Goal: Transaction & Acquisition: Purchase product/service

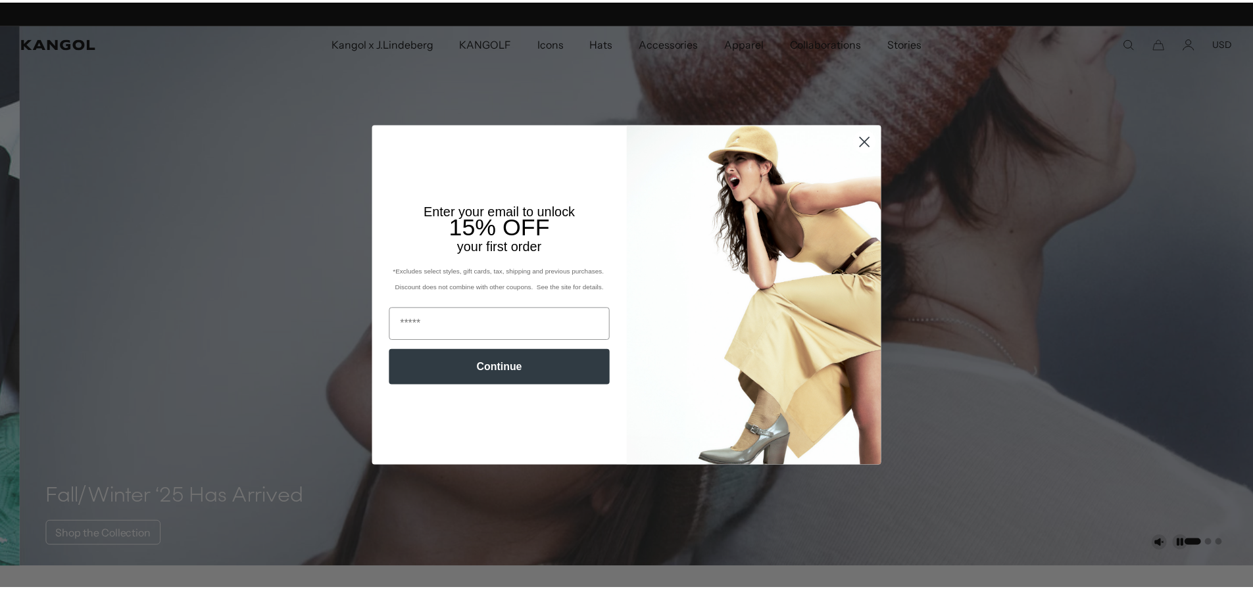
scroll to position [0, 271]
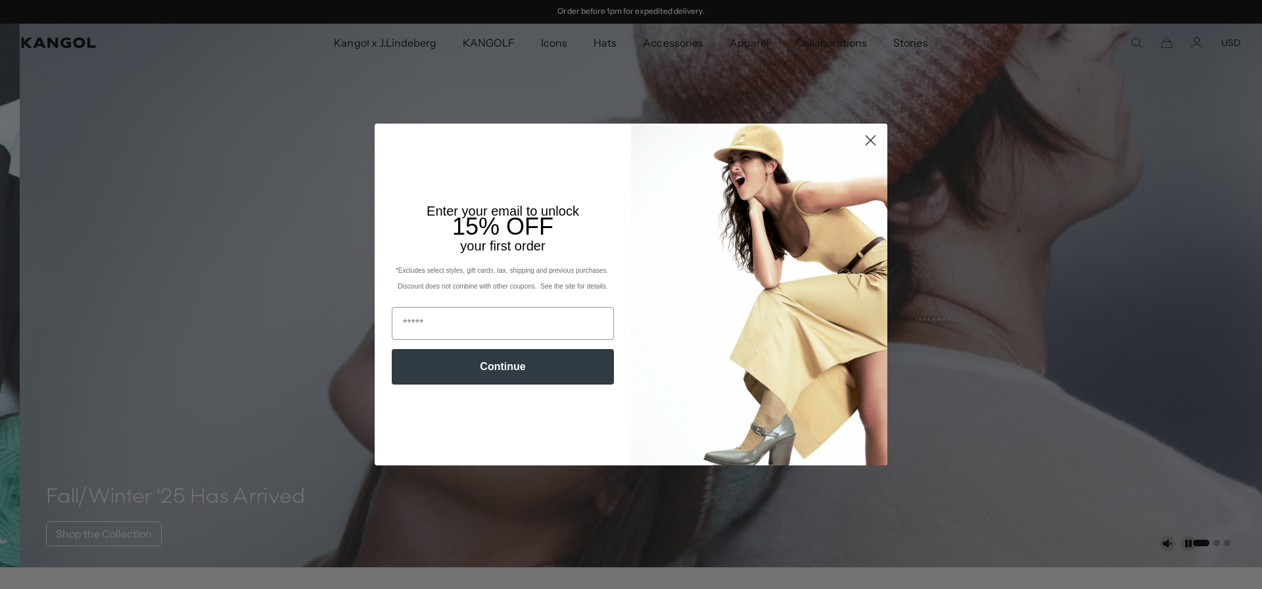
click at [869, 143] on icon "Close dialog" at bounding box center [871, 139] width 9 height 9
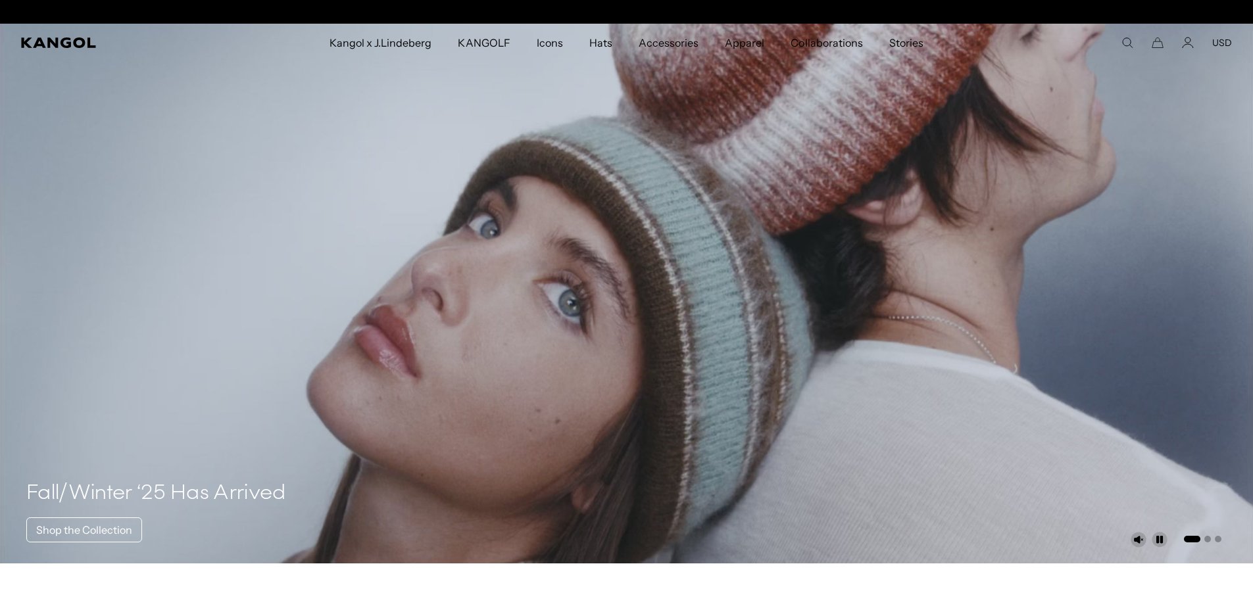
scroll to position [0, 0]
click at [1224, 43] on button "USD" at bounding box center [1222, 43] width 20 height 12
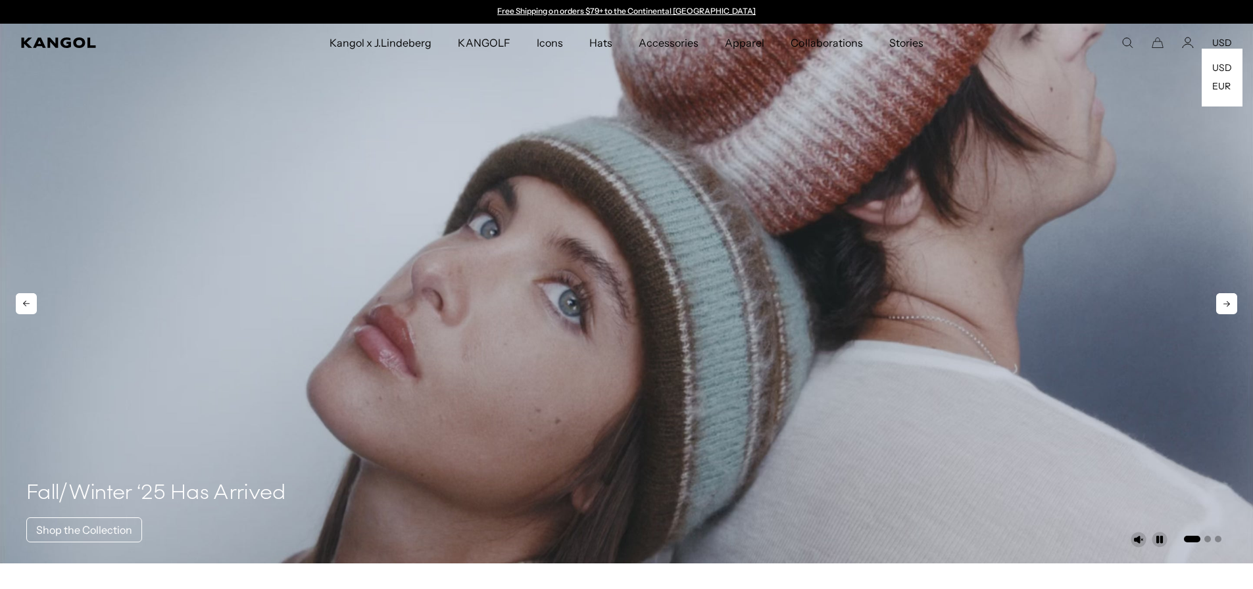
click at [1122, 204] on video "1 of 3" at bounding box center [626, 294] width 1253 height 540
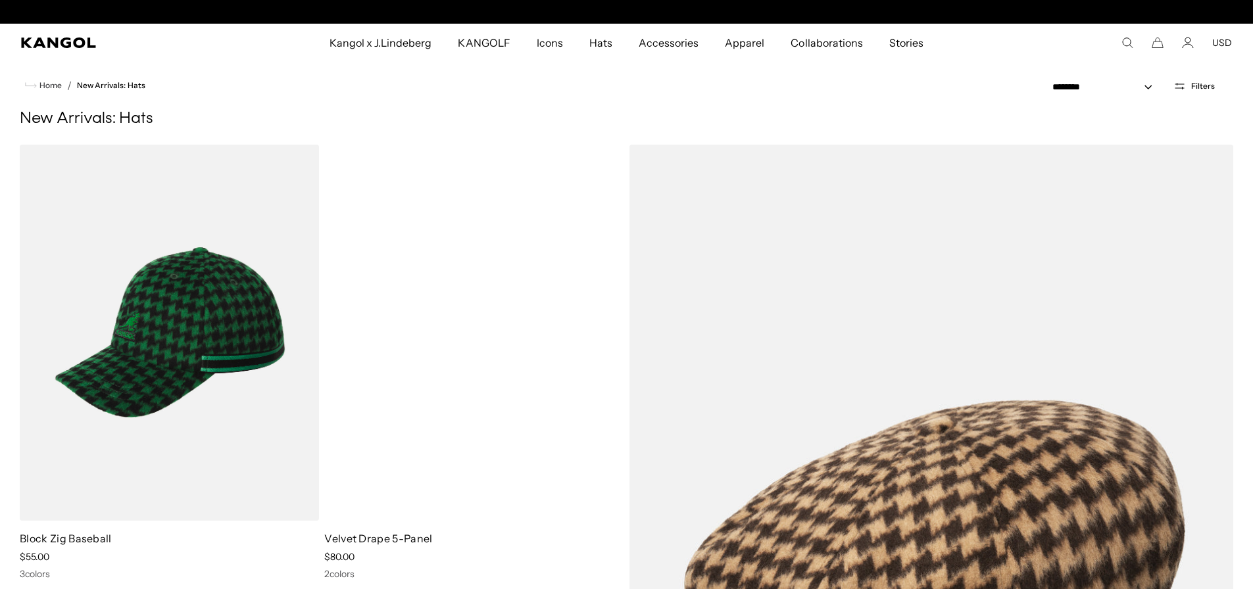
scroll to position [0, 271]
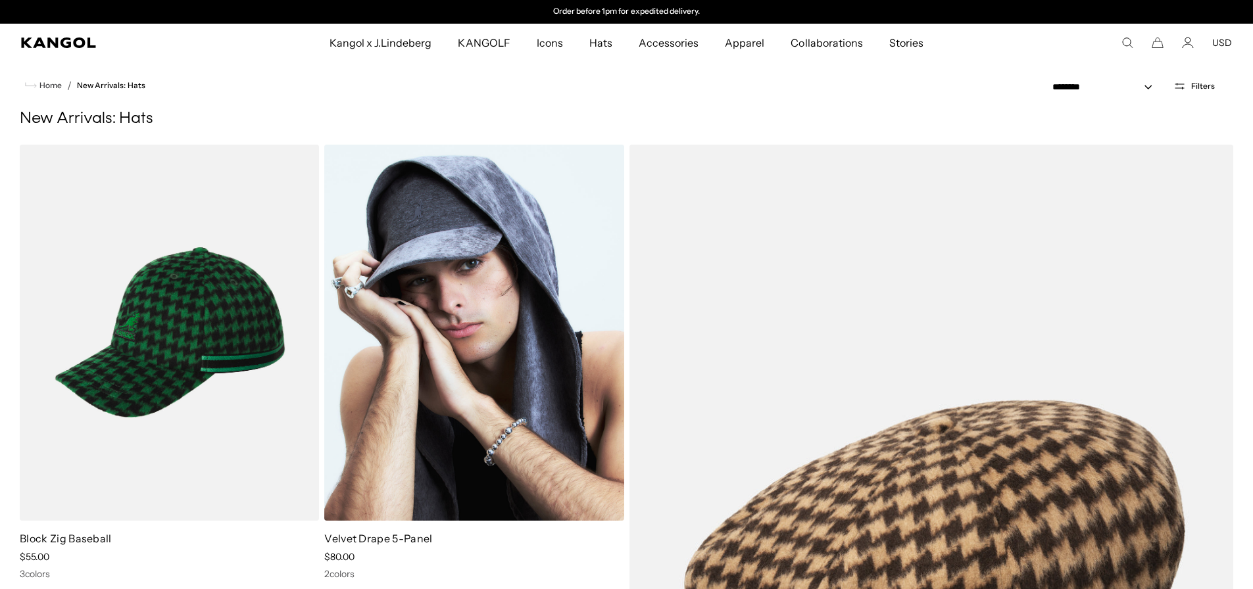
click at [469, 339] on img at bounding box center [473, 333] width 299 height 376
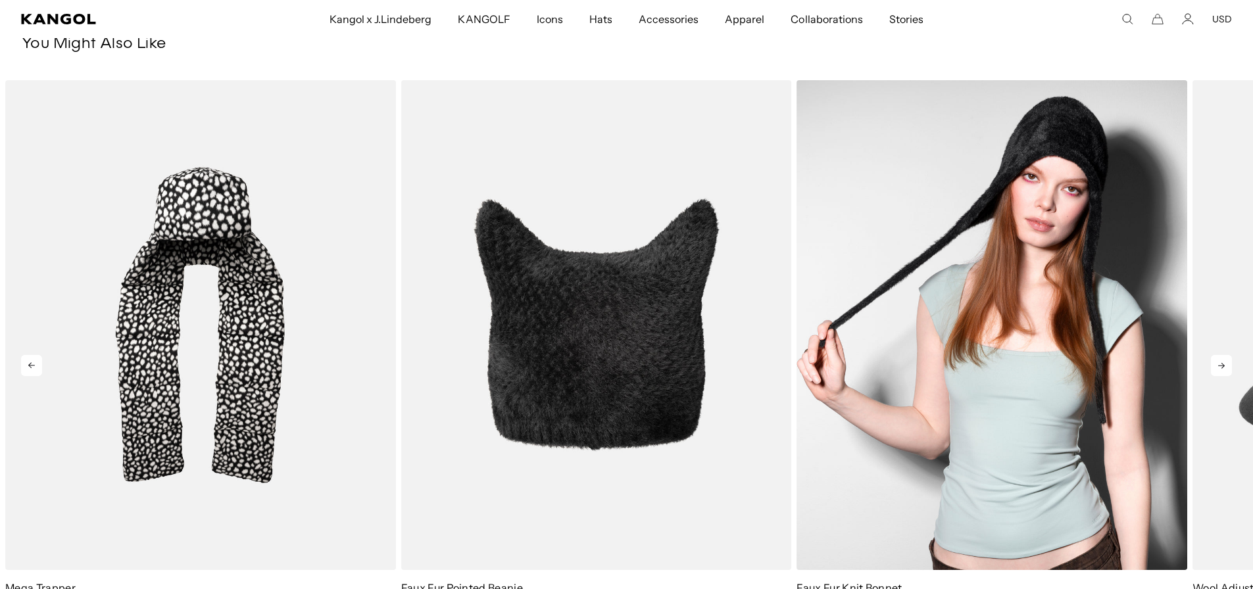
scroll to position [0, 271]
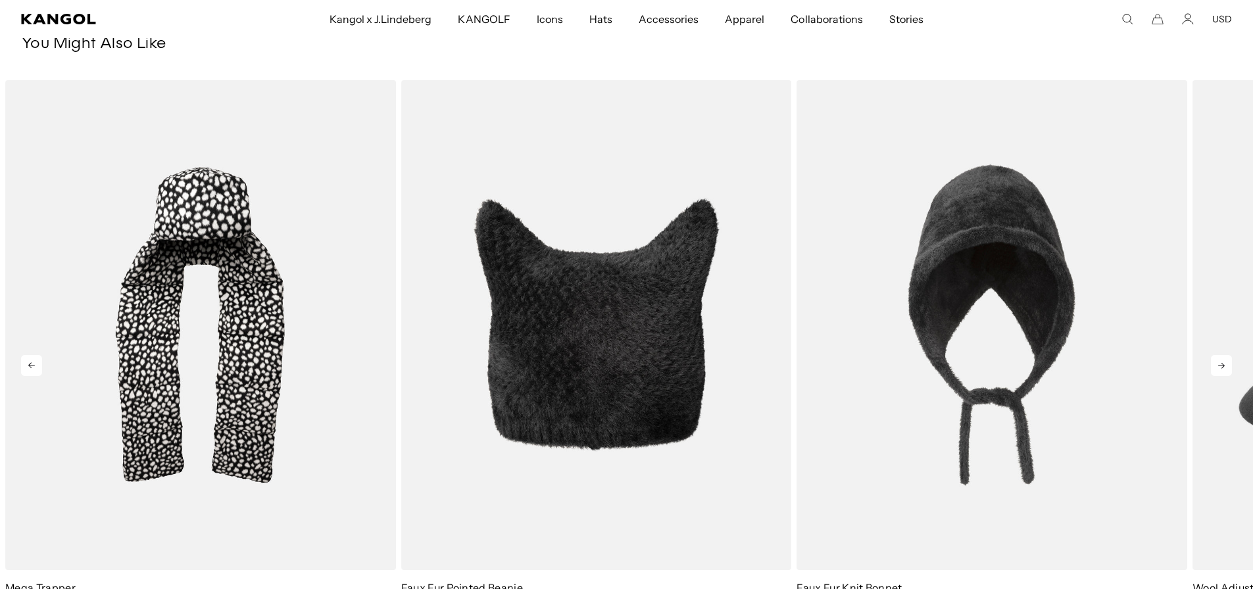
click at [1226, 364] on icon at bounding box center [1221, 365] width 21 height 21
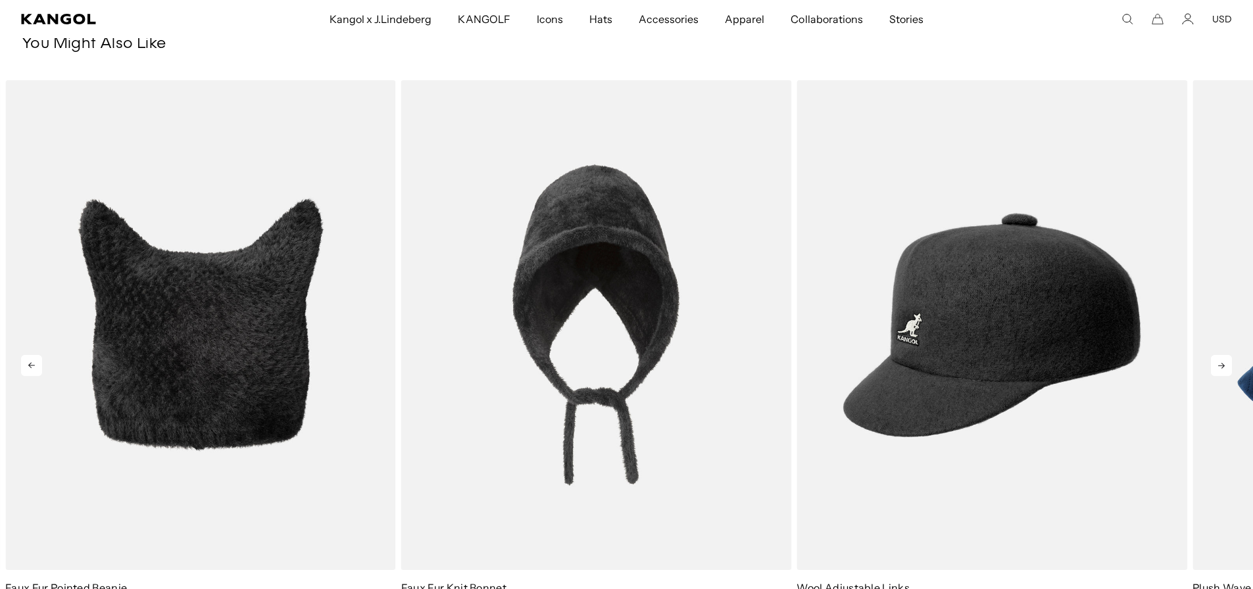
click at [1226, 364] on icon at bounding box center [1221, 365] width 21 height 21
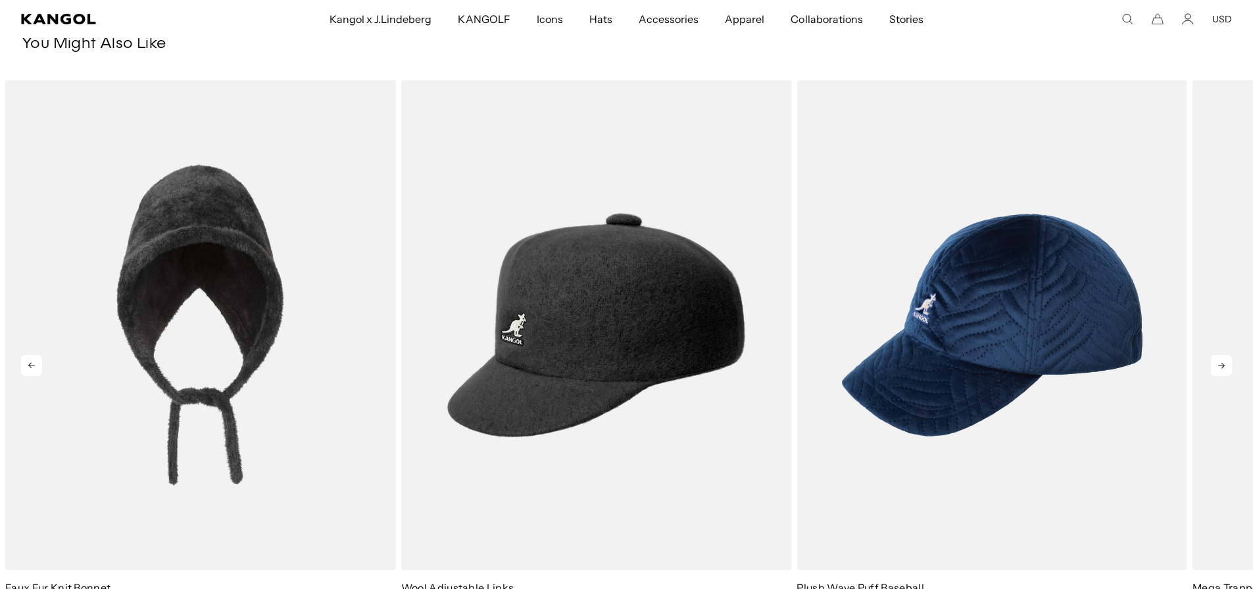
scroll to position [0, 0]
click at [1226, 364] on icon at bounding box center [1221, 365] width 21 height 21
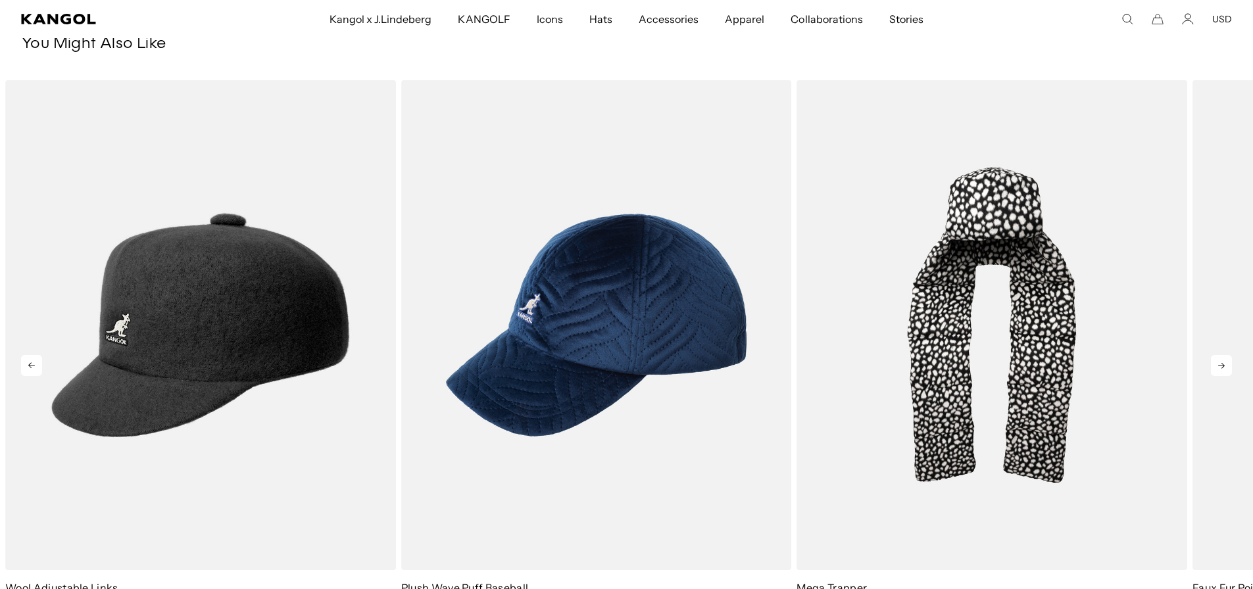
click at [1226, 364] on icon at bounding box center [1221, 365] width 21 height 21
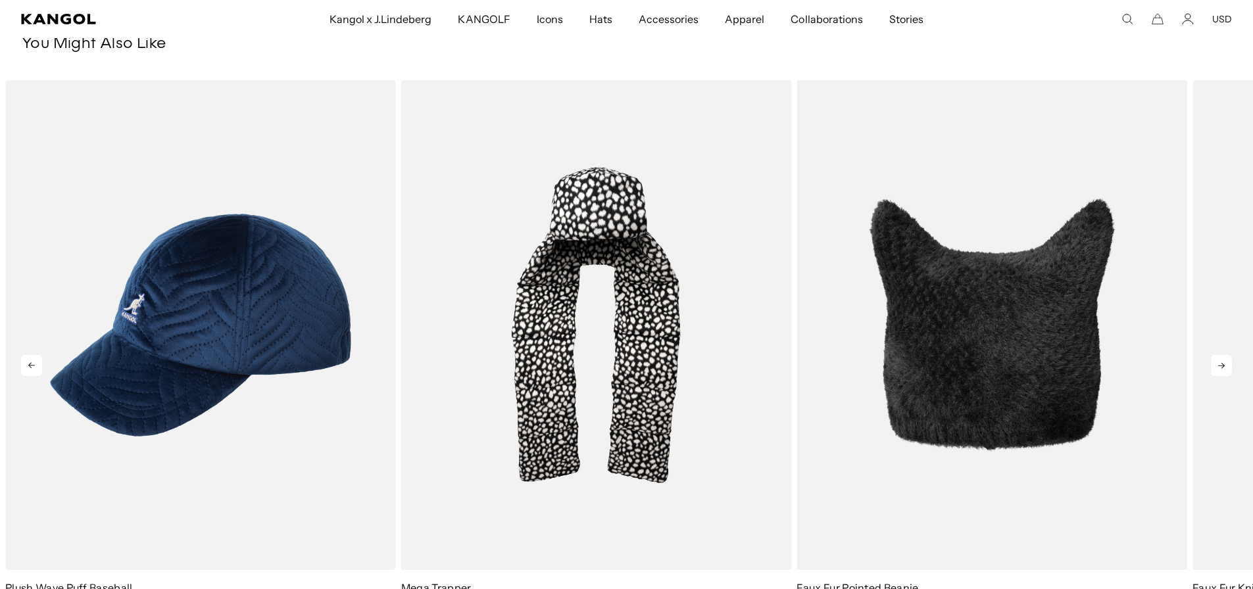
click at [1226, 364] on icon at bounding box center [1221, 365] width 21 height 21
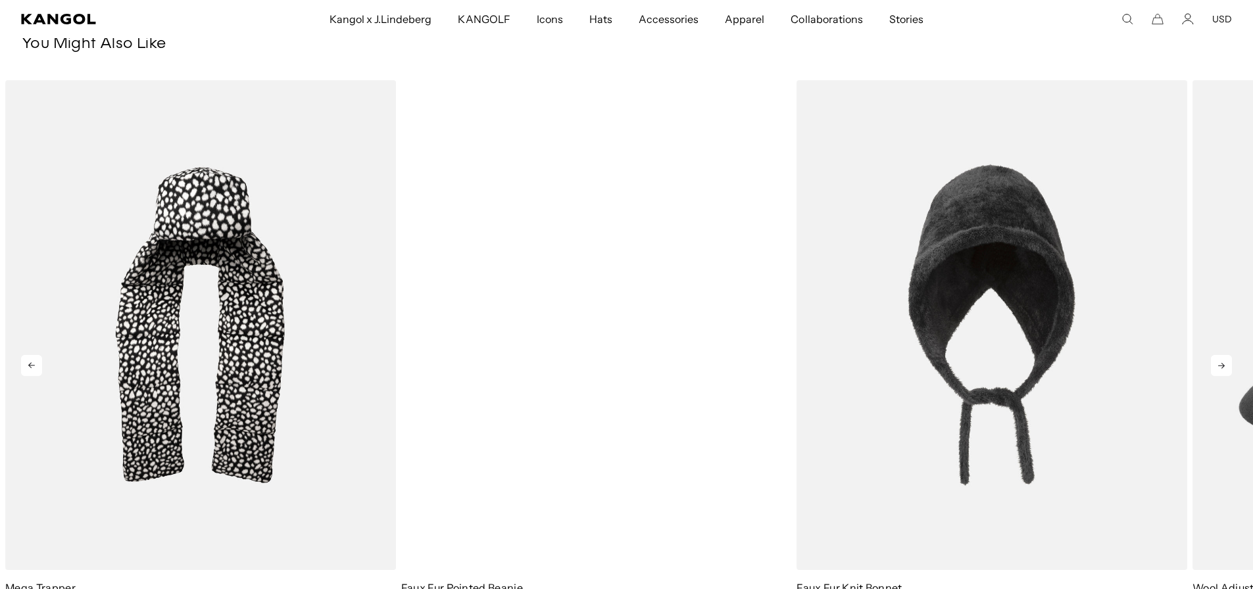
scroll to position [0, 271]
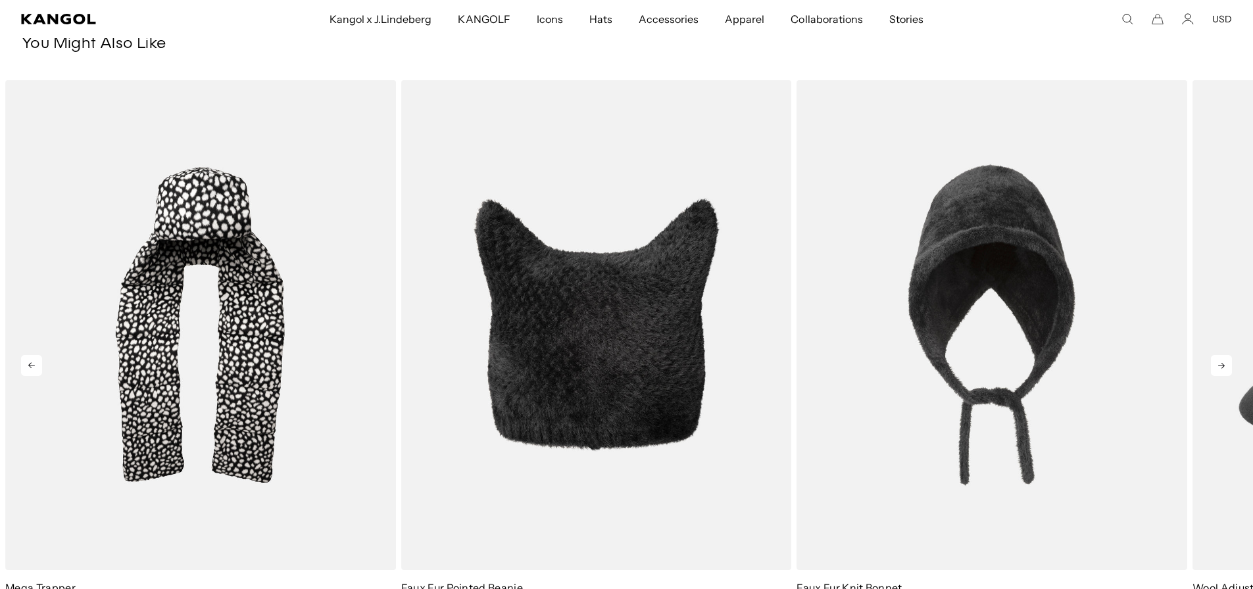
click at [1224, 366] on icon at bounding box center [1221, 365] width 21 height 21
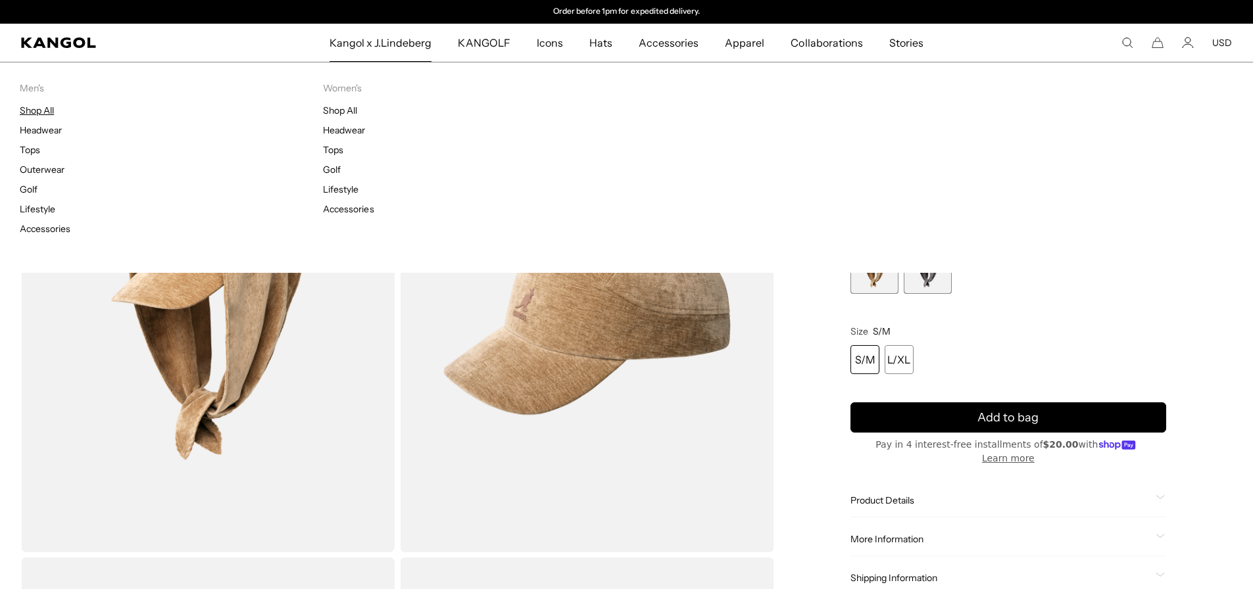
click at [40, 108] on link "Shop All" at bounding box center [37, 111] width 34 height 12
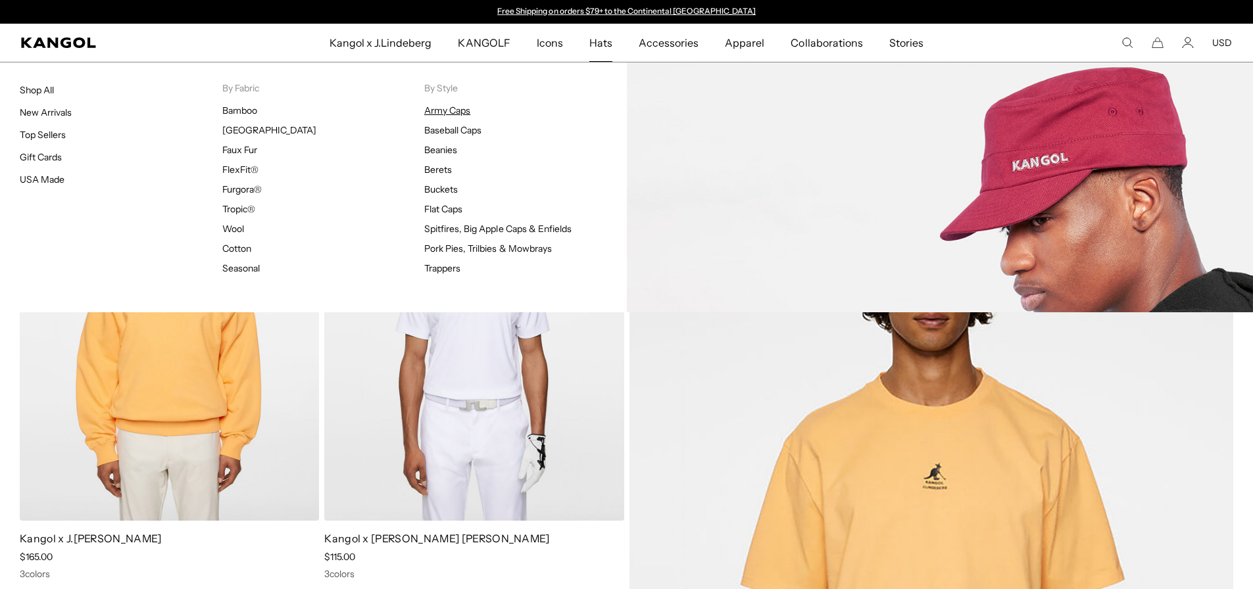
click at [461, 114] on link "Army Caps" at bounding box center [447, 111] width 46 height 12
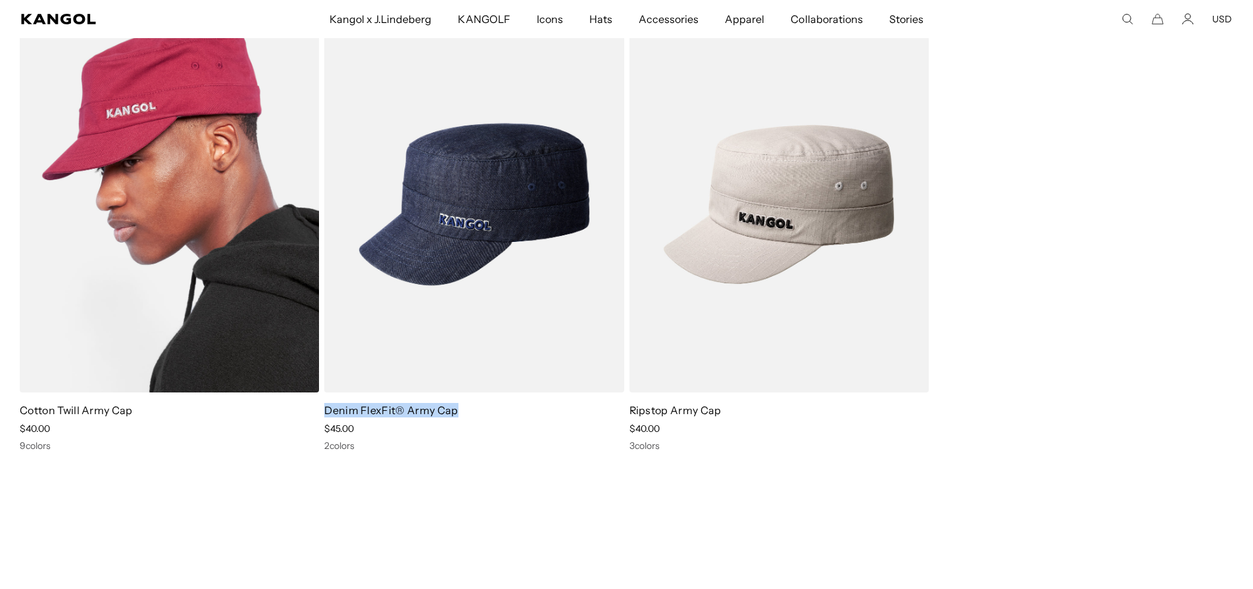
scroll to position [0, 271]
click at [66, 408] on link "Cotton Twill Army Cap" at bounding box center [76, 410] width 113 height 13
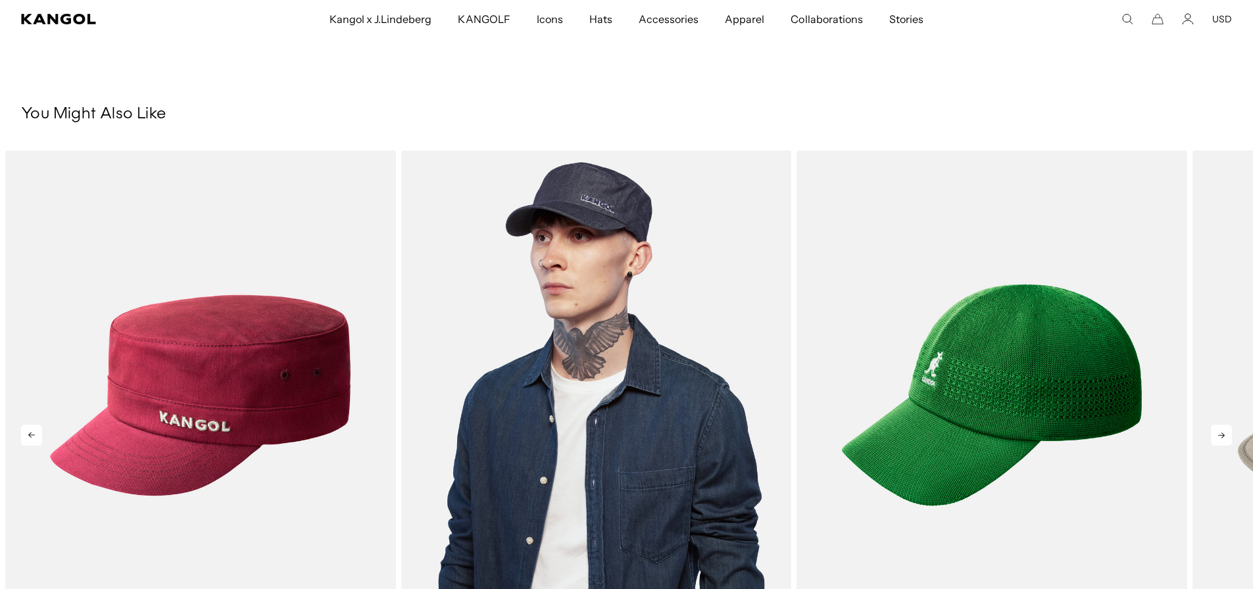
scroll to position [1024, 0]
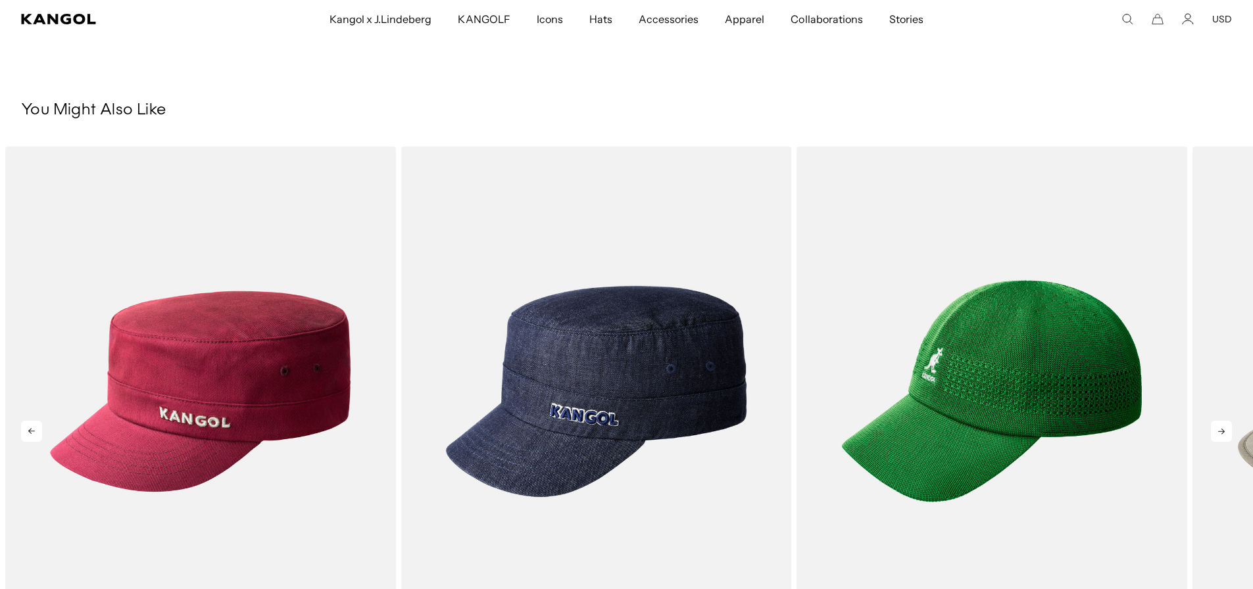
click at [1222, 430] on icon at bounding box center [1221, 432] width 7 height 6
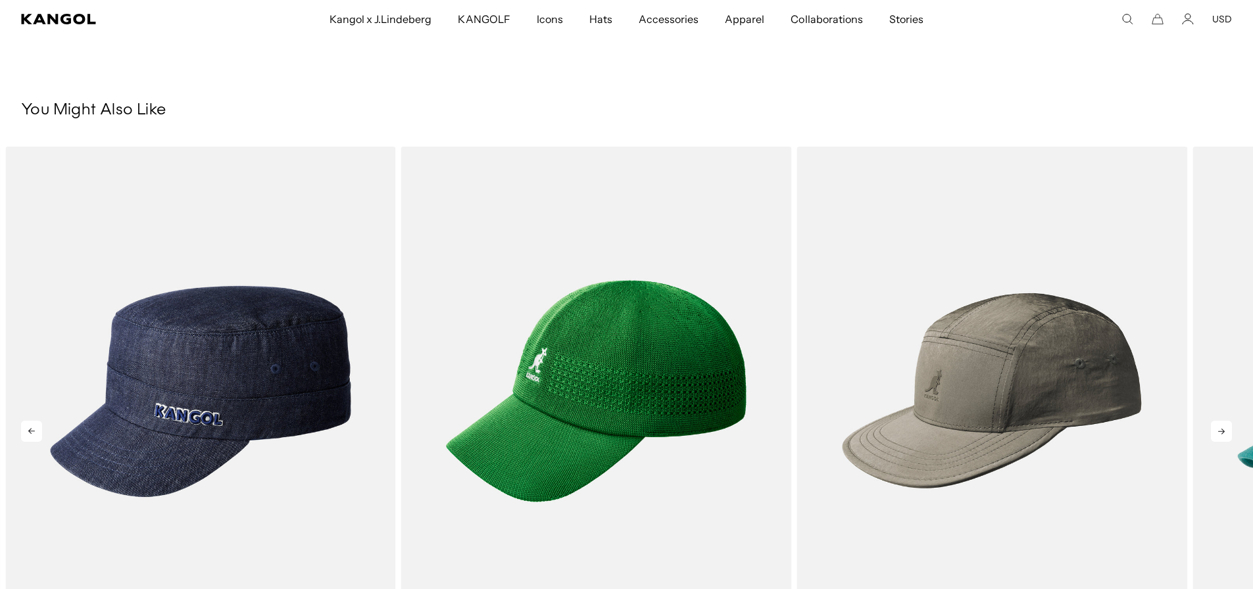
click at [1222, 430] on icon at bounding box center [1221, 432] width 7 height 6
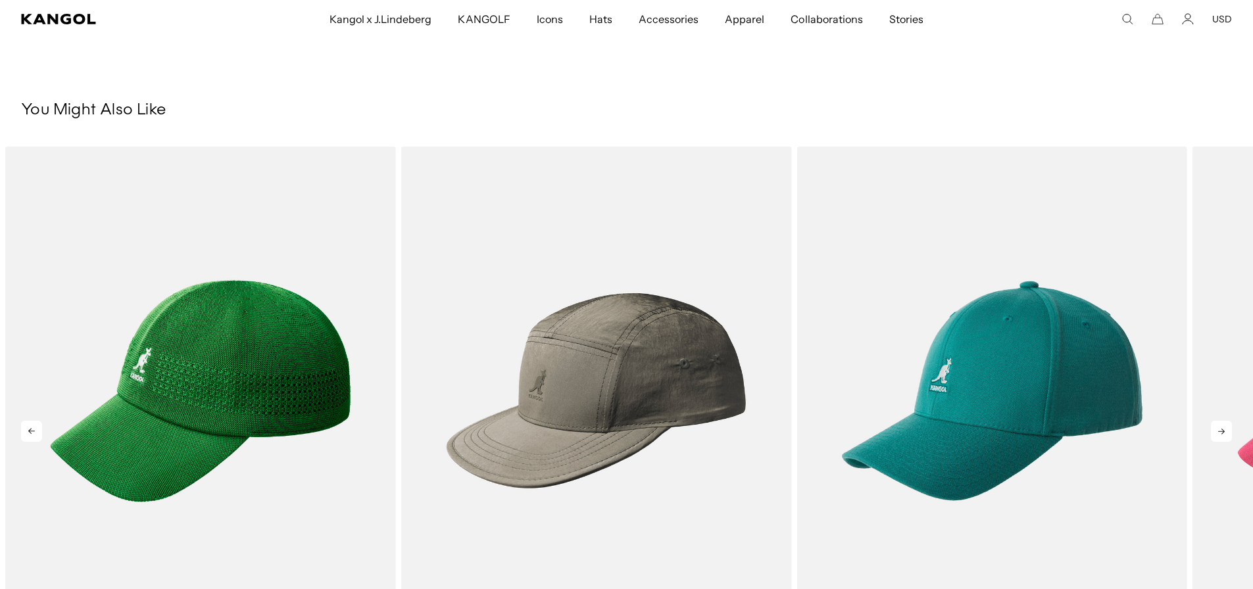
click at [1222, 430] on icon at bounding box center [1221, 432] width 7 height 6
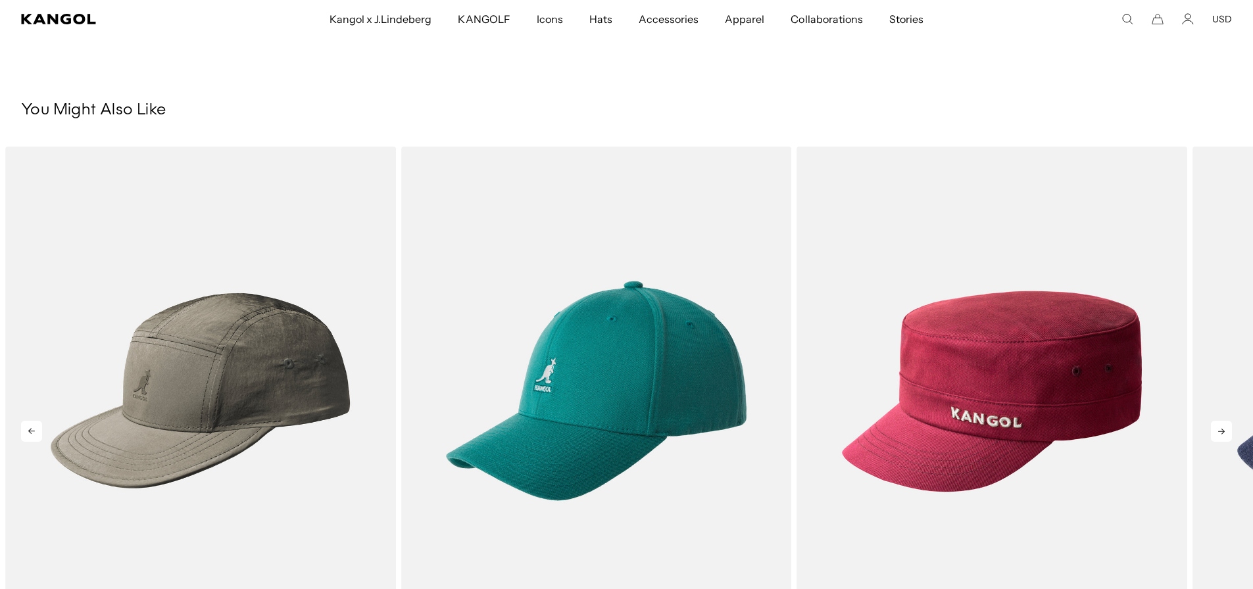
click at [1222, 430] on icon at bounding box center [1221, 432] width 7 height 6
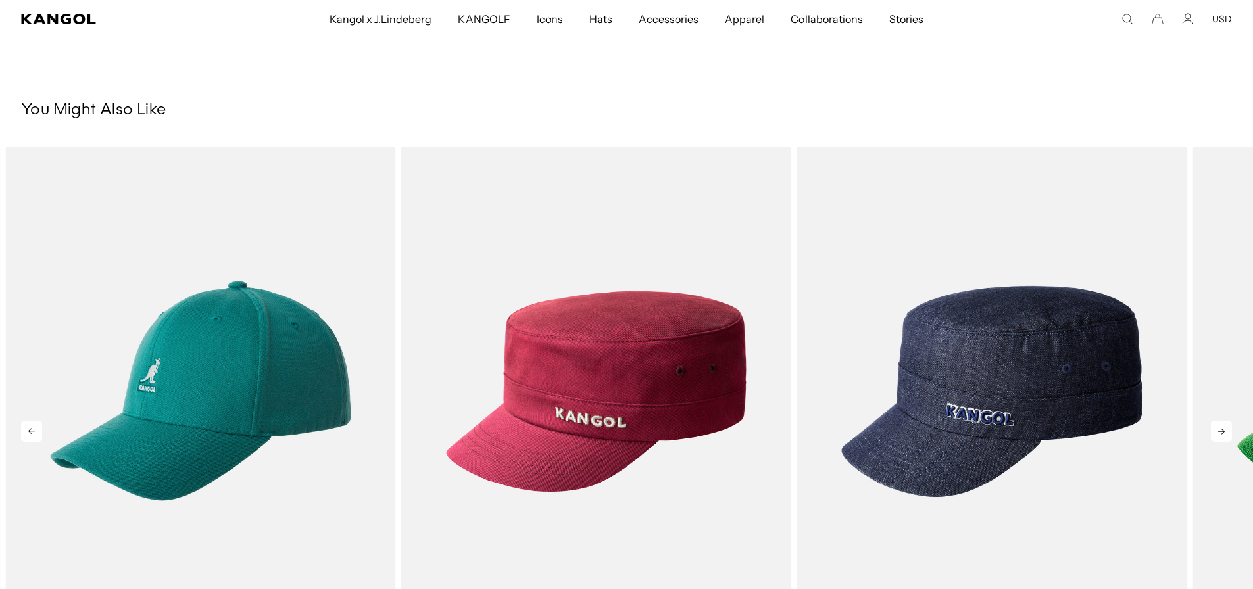
scroll to position [0, 0]
click at [1222, 430] on icon at bounding box center [1221, 432] width 7 height 6
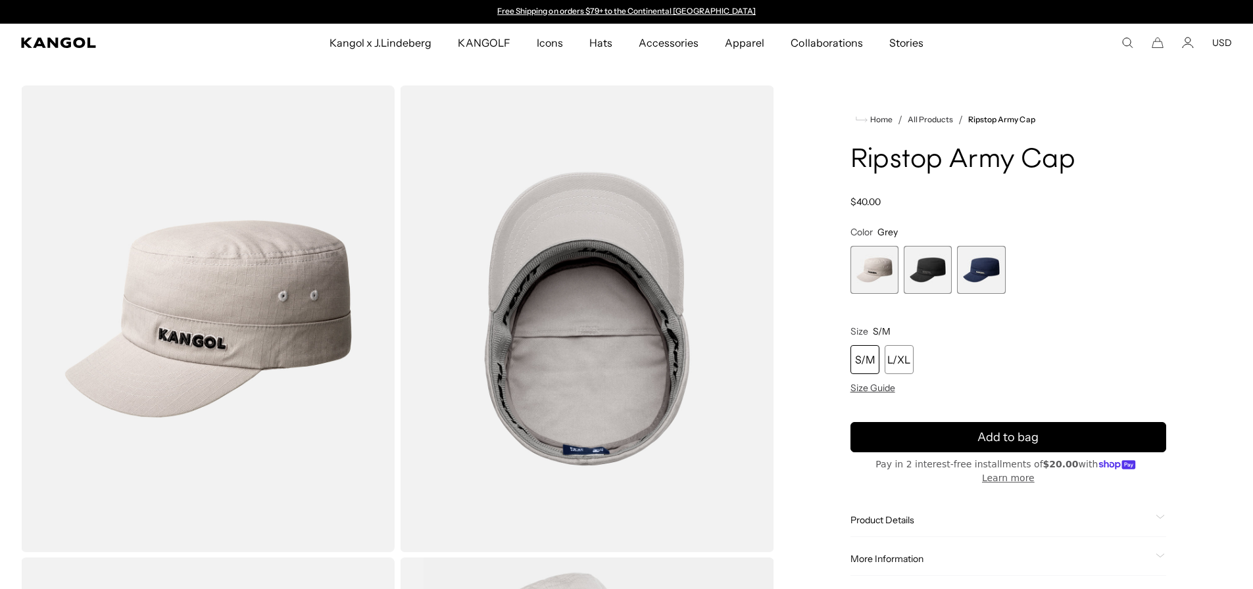
click at [919, 266] on span "2 of 3" at bounding box center [927, 270] width 48 height 48
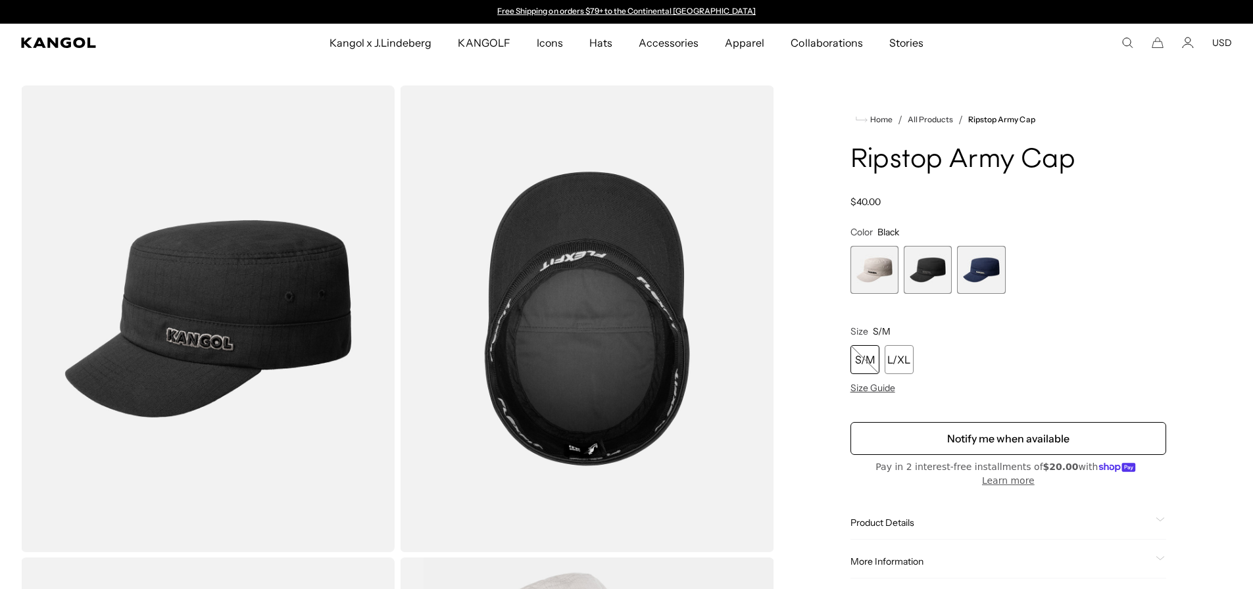
click at [990, 275] on span "3 of 3" at bounding box center [981, 270] width 48 height 48
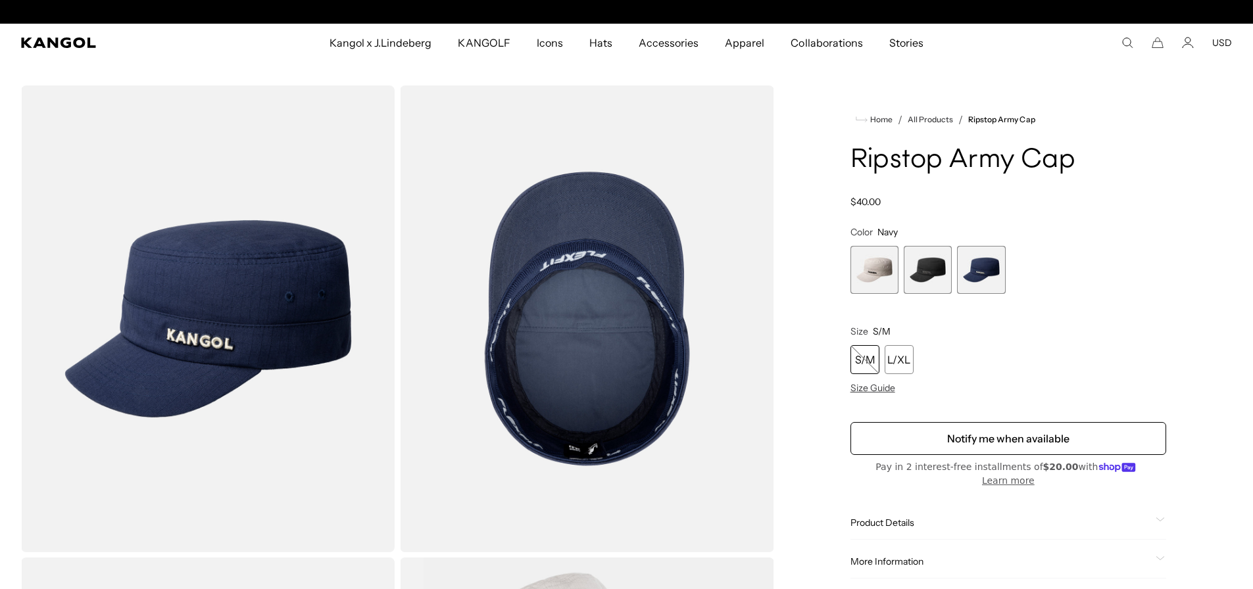
scroll to position [0, 271]
click at [892, 272] on span "1 of 3" at bounding box center [874, 270] width 48 height 48
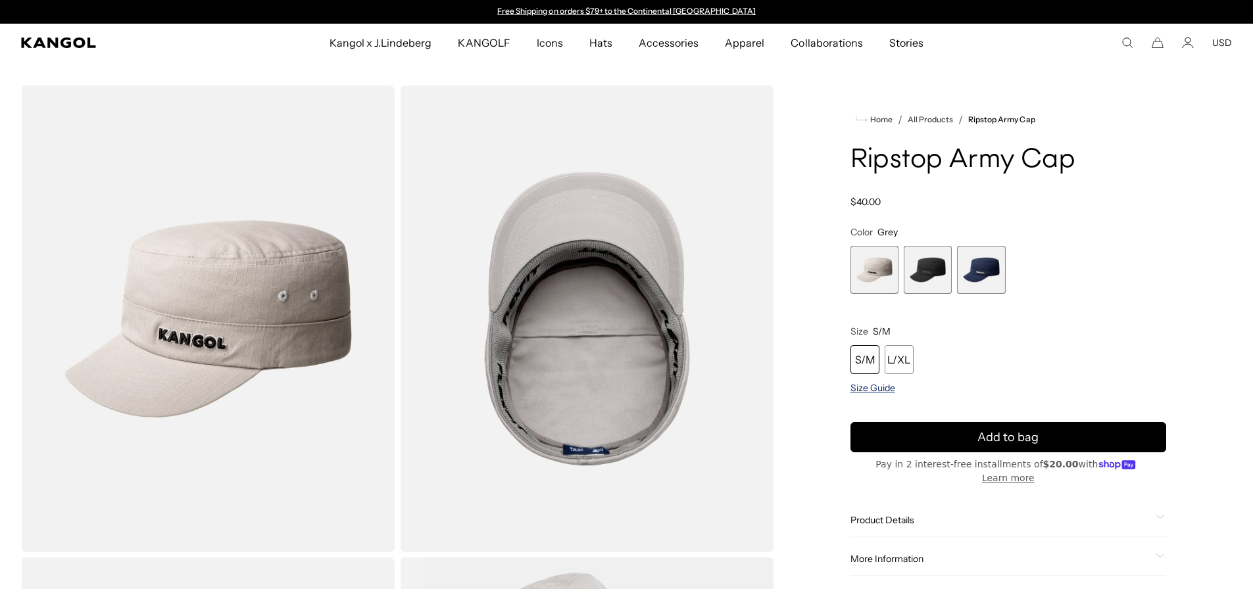
click at [871, 391] on span "Size Guide" at bounding box center [872, 388] width 45 height 12
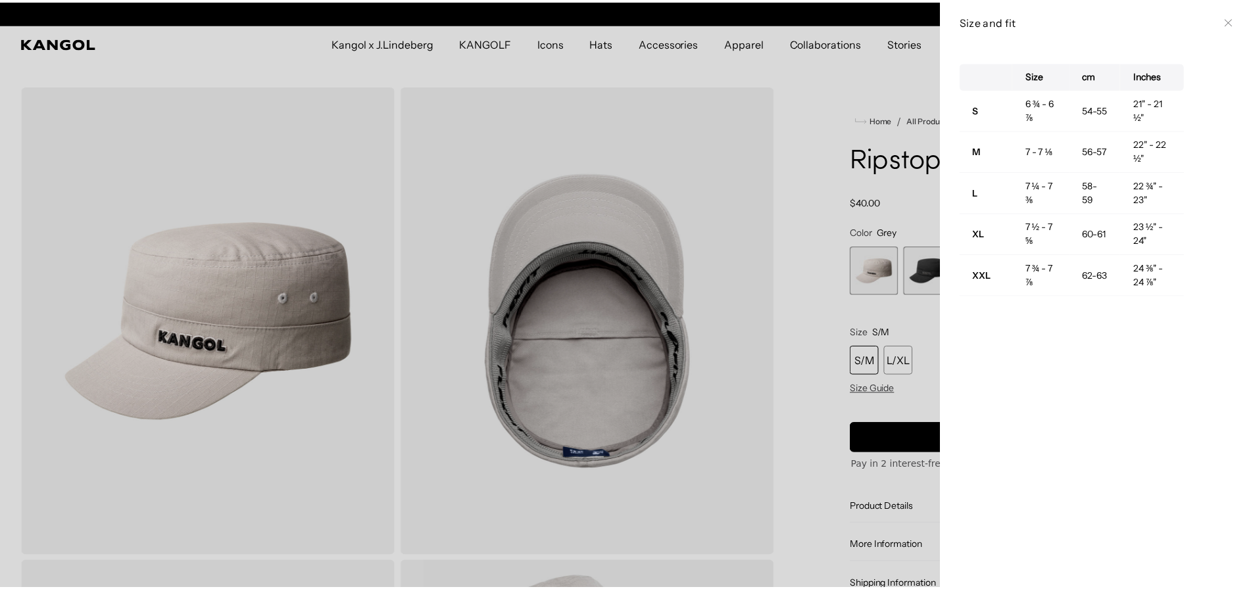
scroll to position [0, 271]
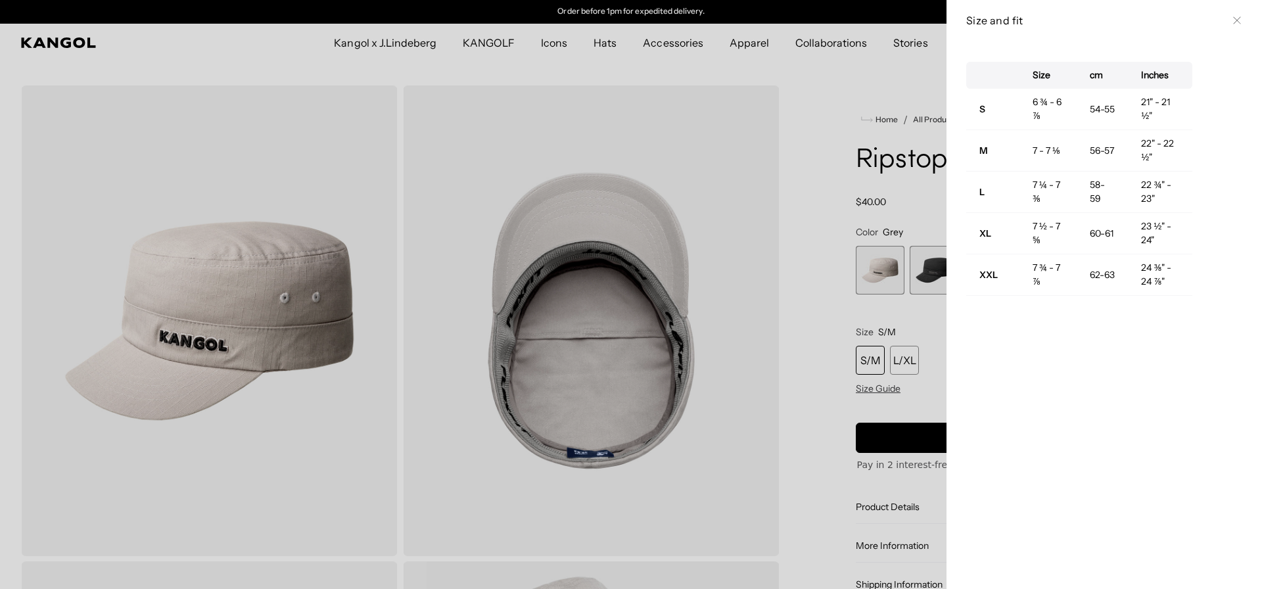
click at [788, 335] on div at bounding box center [631, 294] width 1262 height 589
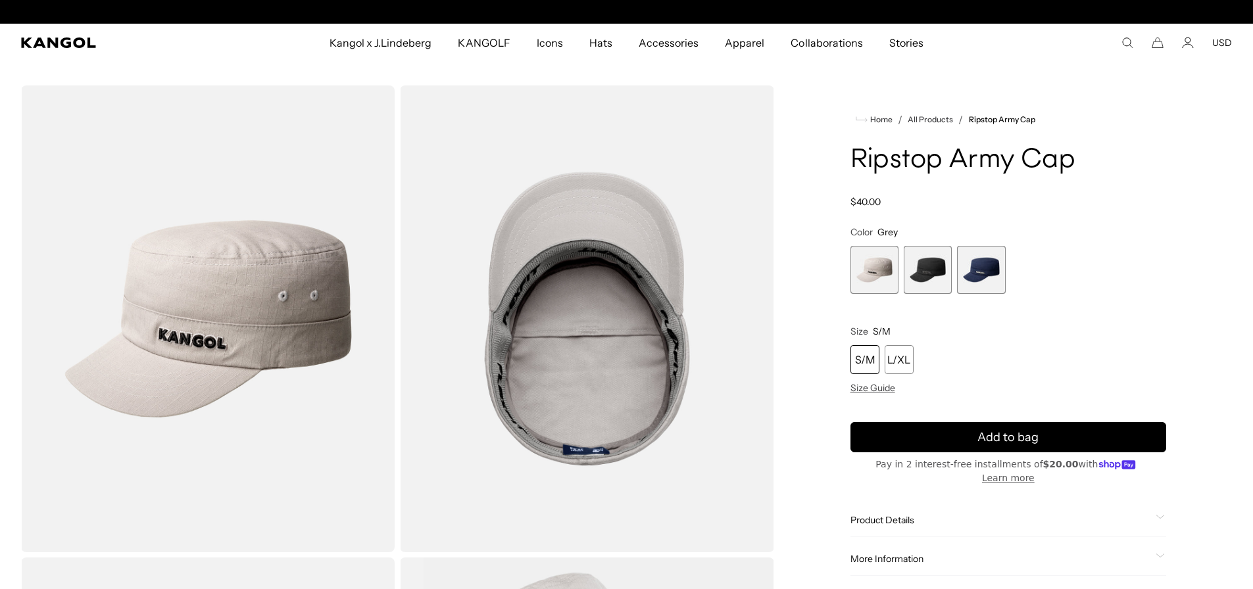
scroll to position [0, 0]
click at [880, 514] on span "Product Details" at bounding box center [1000, 520] width 300 height 12
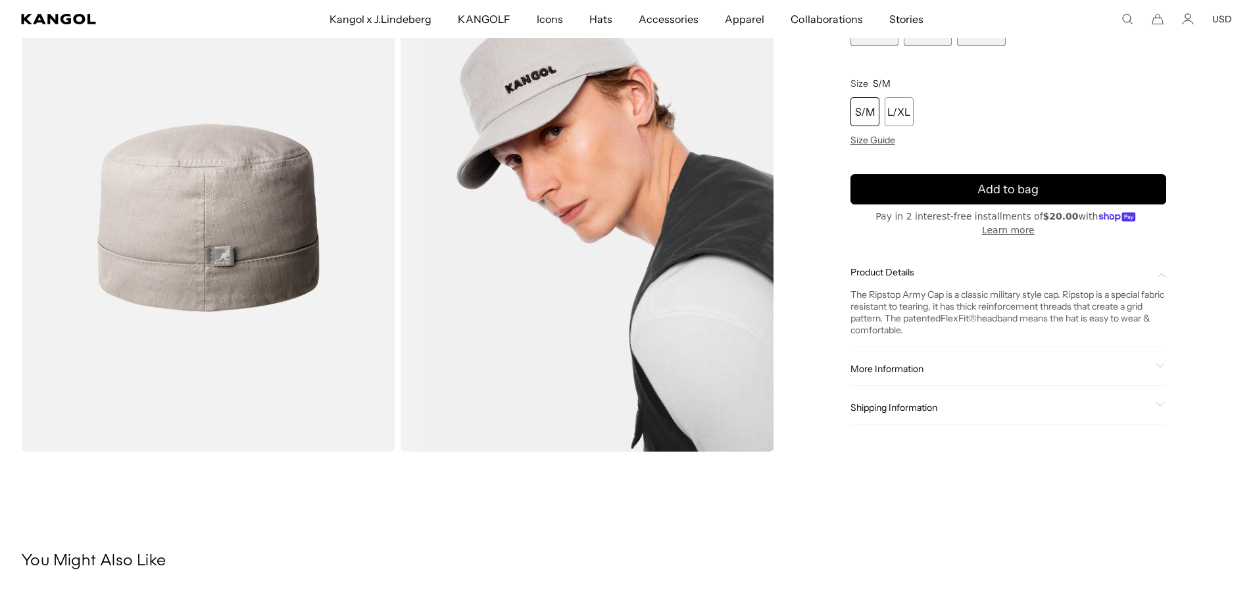
scroll to position [574, 0]
click at [944, 361] on div "More Information Style ID K0533CO Shape Army Cap Fabrication Cotton Brim 2 1/4"…" at bounding box center [1008, 369] width 316 height 34
click at [1163, 366] on icon at bounding box center [1159, 366] width 9 height 5
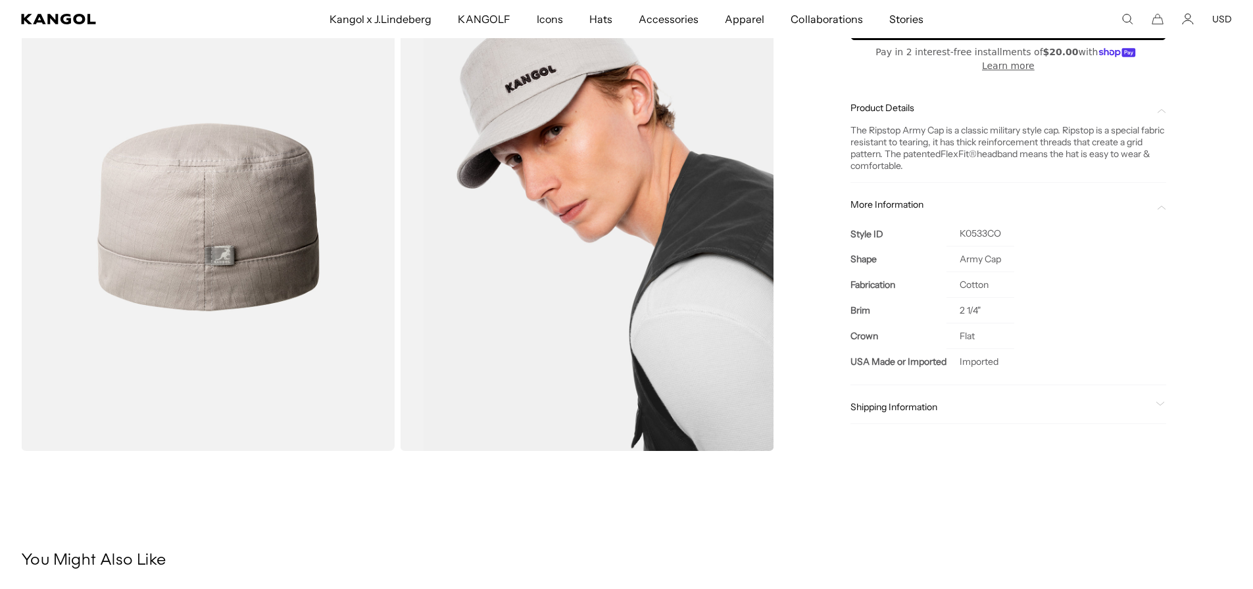
scroll to position [0, 0]
click at [1160, 408] on span at bounding box center [1160, 407] width 11 height 11
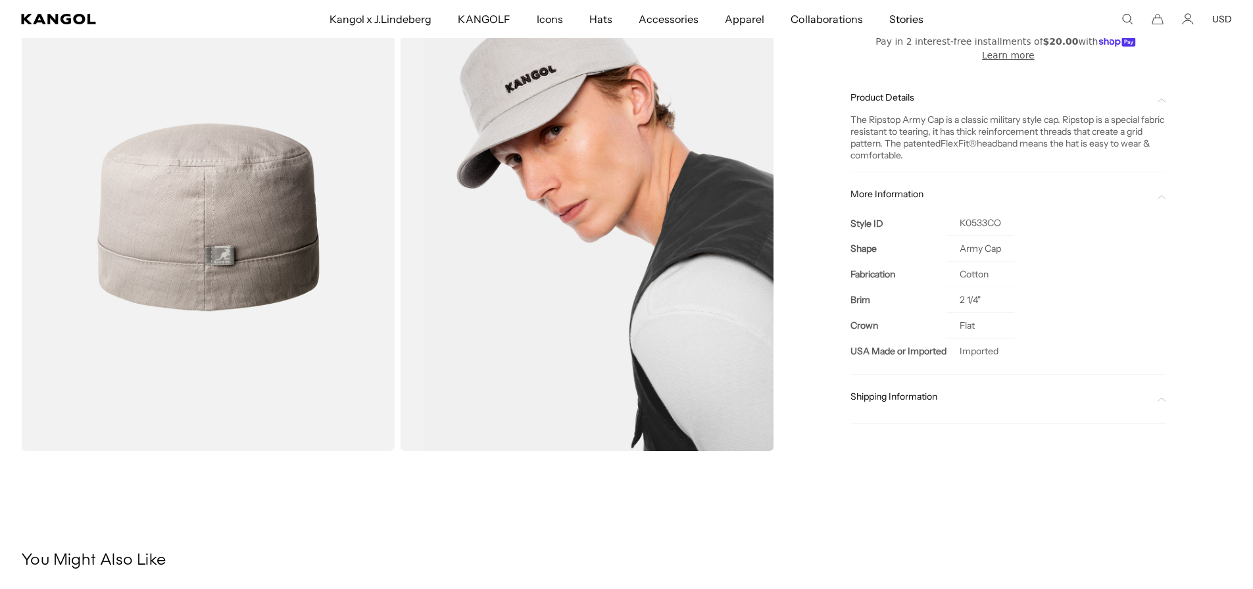
scroll to position [0, 271]
click at [1160, 403] on div at bounding box center [1008, 408] width 316 height 11
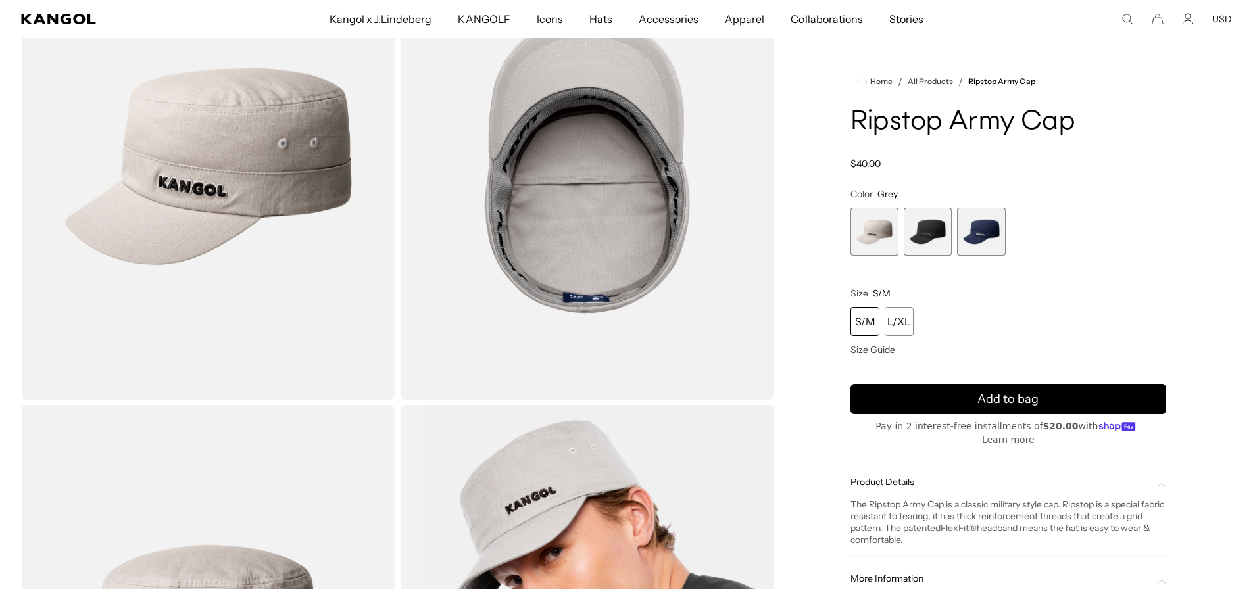
scroll to position [152, 0]
click at [985, 231] on span "3 of 3" at bounding box center [981, 232] width 48 height 48
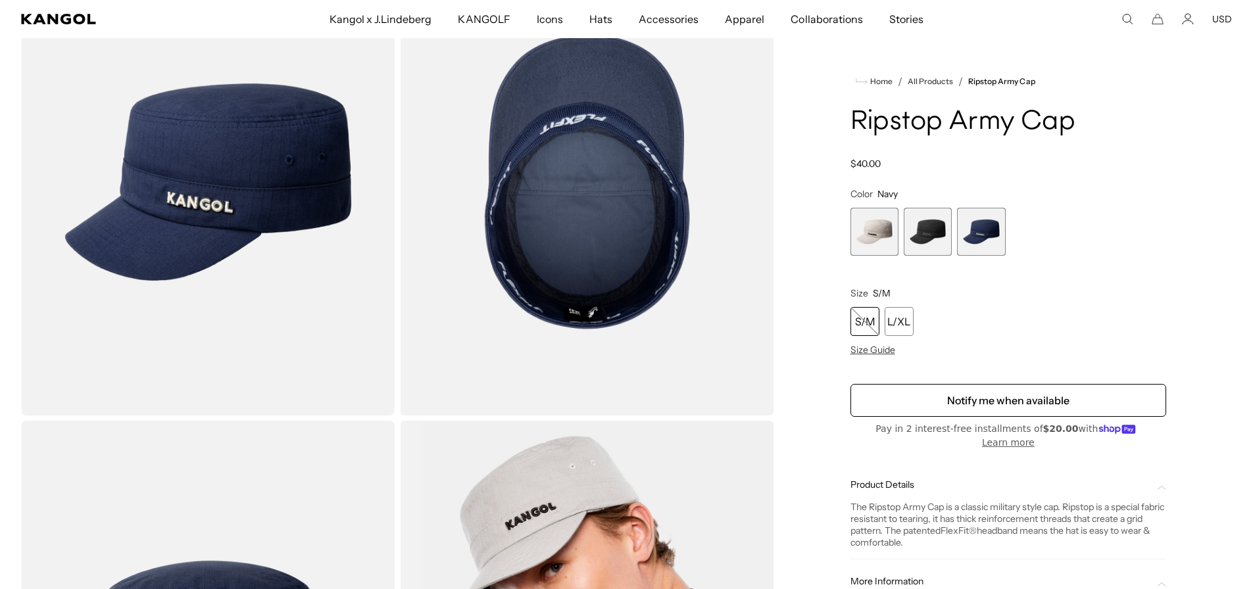
scroll to position [136, 0]
click at [919, 237] on span "2 of 3" at bounding box center [927, 232] width 48 height 48
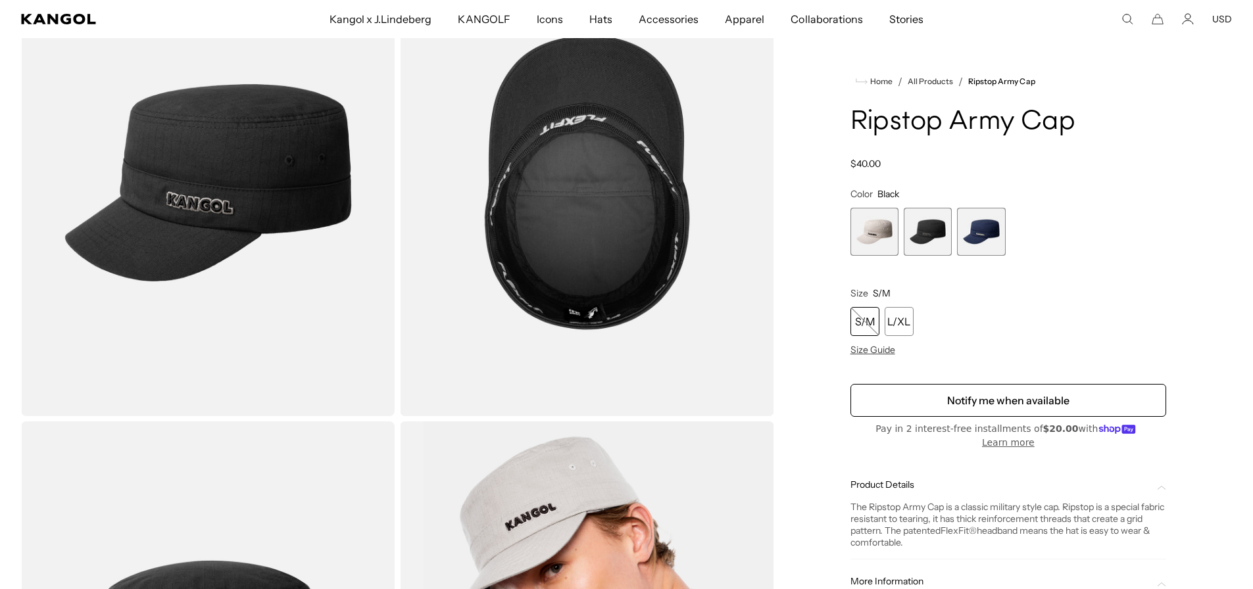
click at [884, 238] on span "1 of 3" at bounding box center [874, 232] width 48 height 48
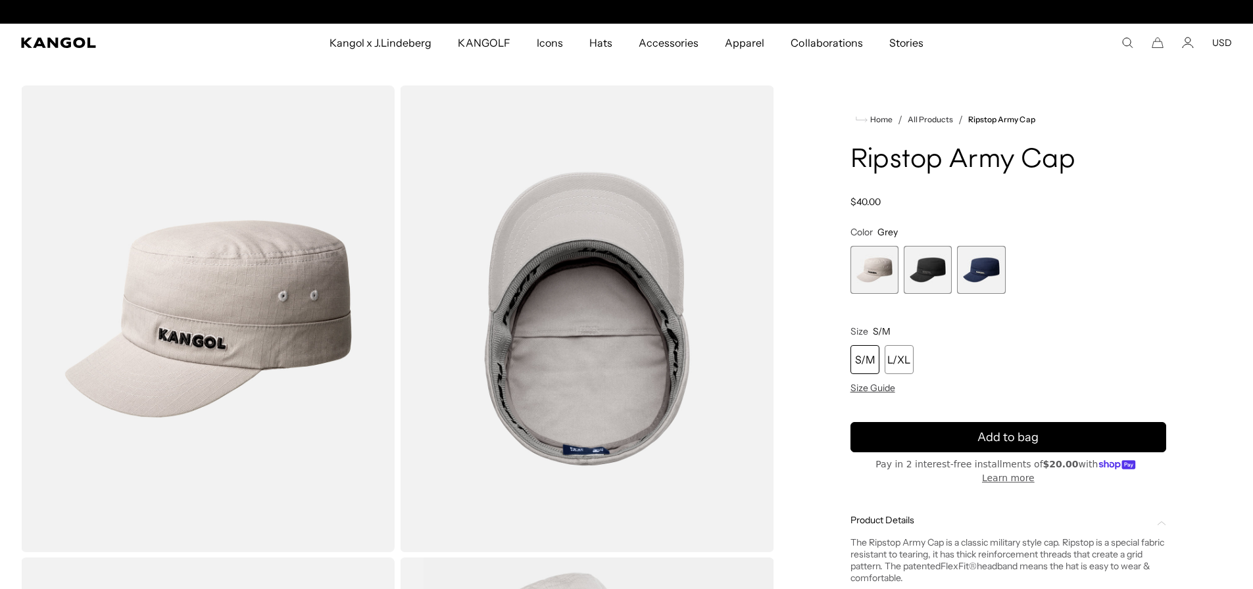
scroll to position [0, 271]
click at [930, 274] on span "2 of 3" at bounding box center [927, 270] width 48 height 48
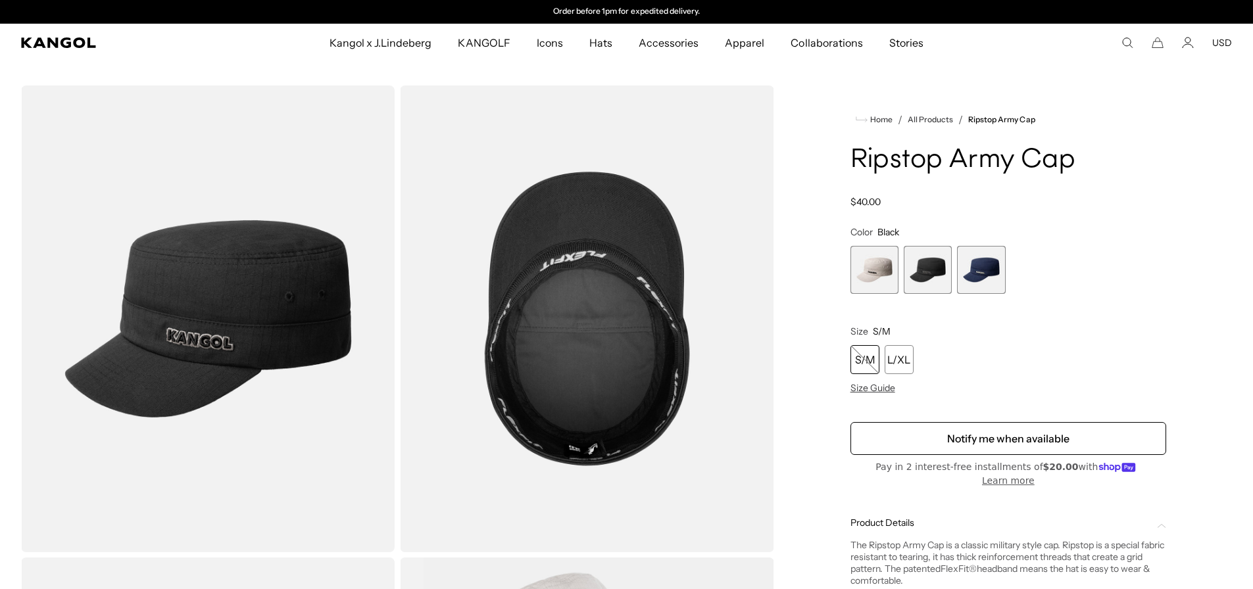
click at [993, 273] on span "3 of 3" at bounding box center [981, 270] width 48 height 48
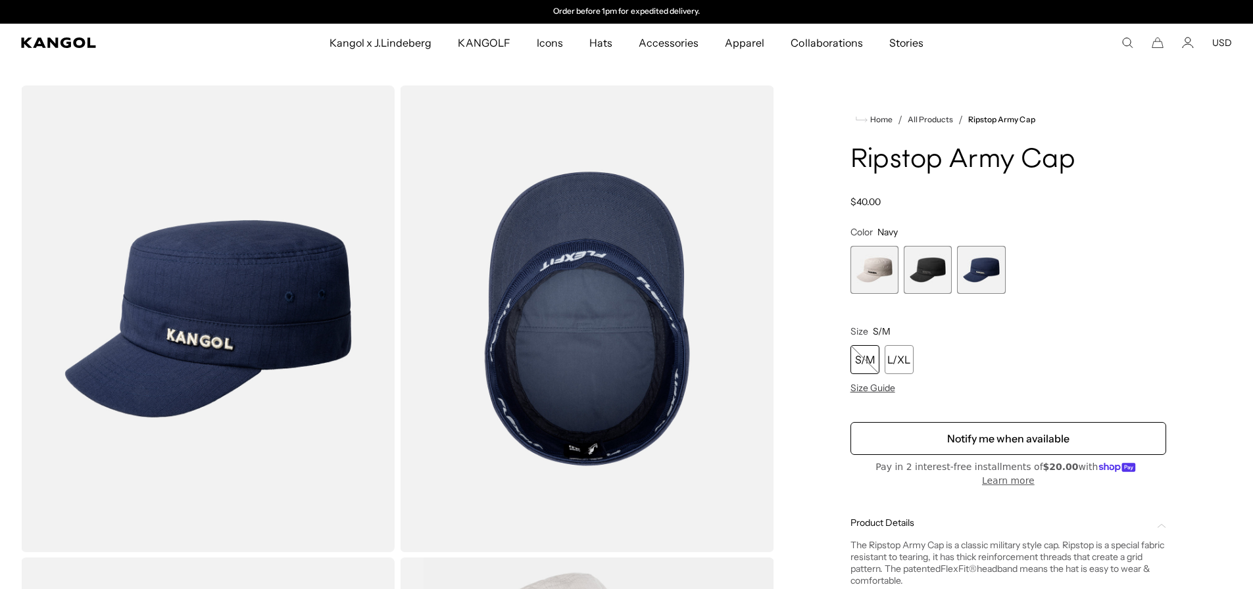
click at [846, 267] on div "Home / All Products / Ripstop Army Cap Ripstop Army Cap Regular price $40.00 Re…" at bounding box center [1007, 555] width 447 height 940
click at [858, 269] on span "1 of 3" at bounding box center [874, 270] width 48 height 48
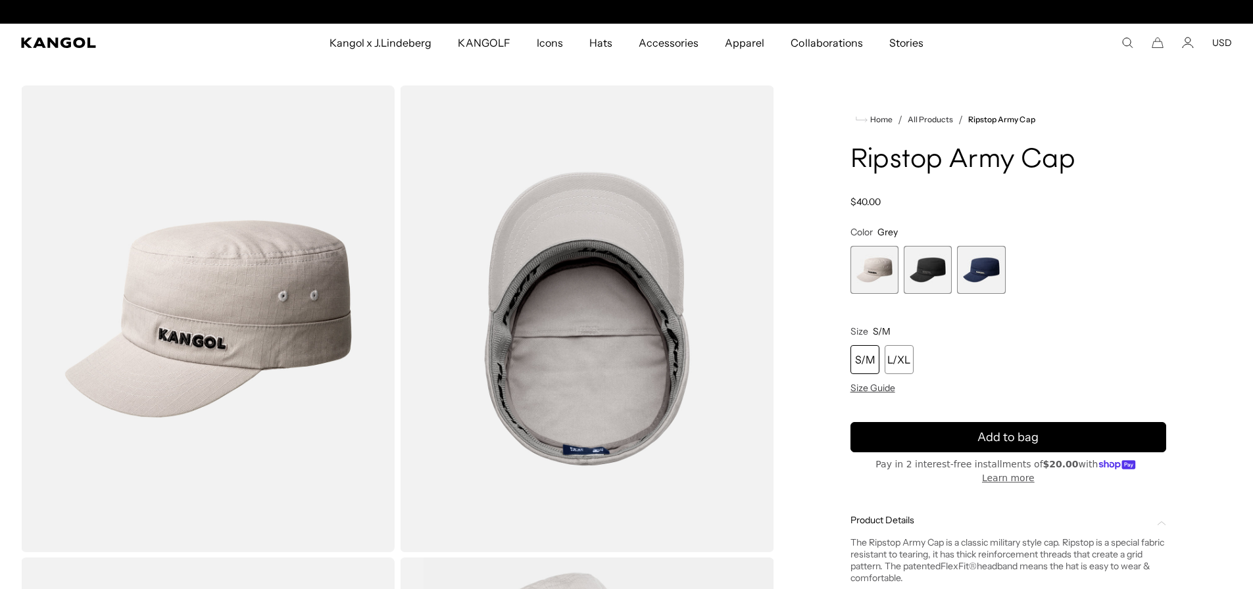
scroll to position [0, 271]
click at [863, 358] on div "S/M" at bounding box center [864, 359] width 29 height 29
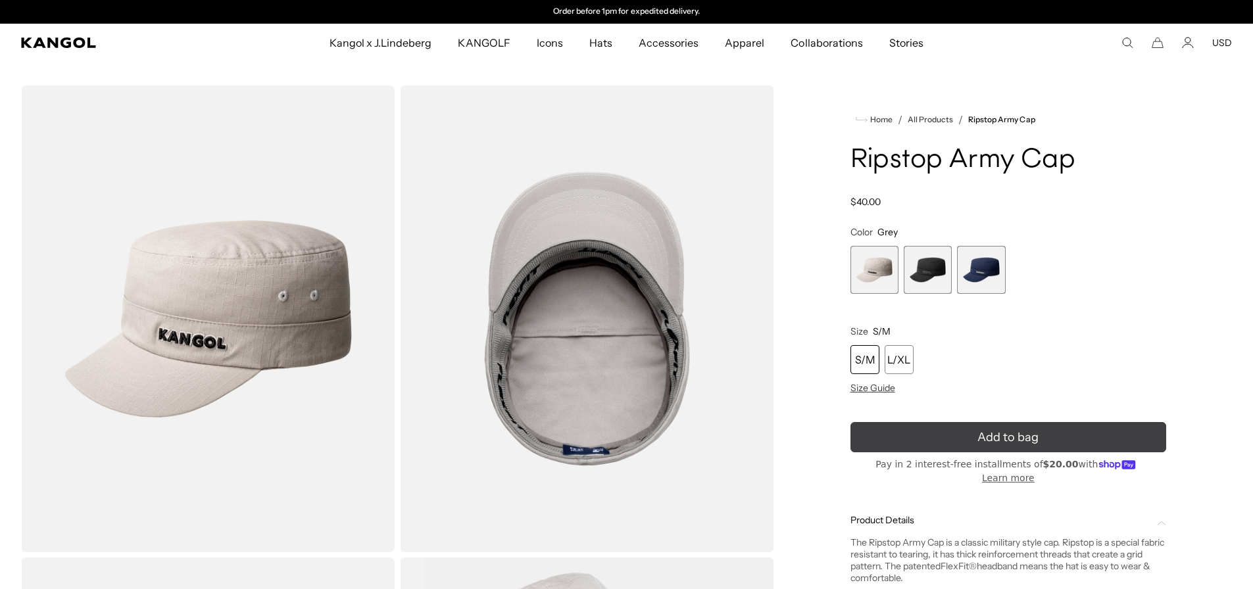
click at [990, 441] on span "Add to bag" at bounding box center [1007, 438] width 61 height 18
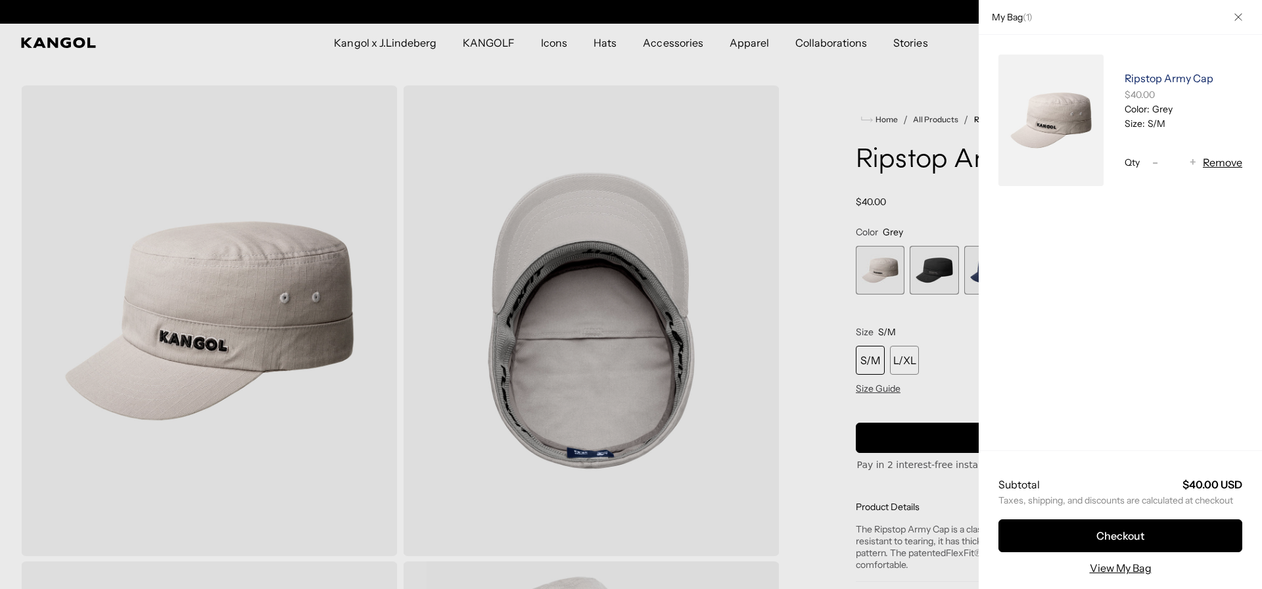
scroll to position [0, 0]
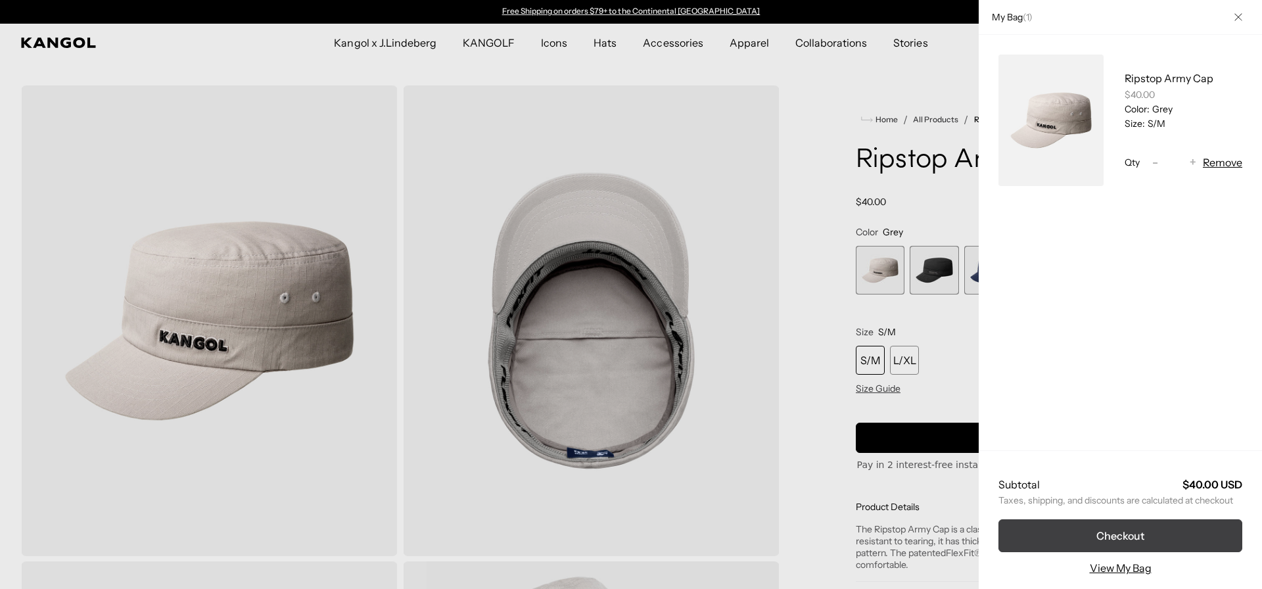
click at [1128, 533] on button "Checkout" at bounding box center [1121, 535] width 244 height 33
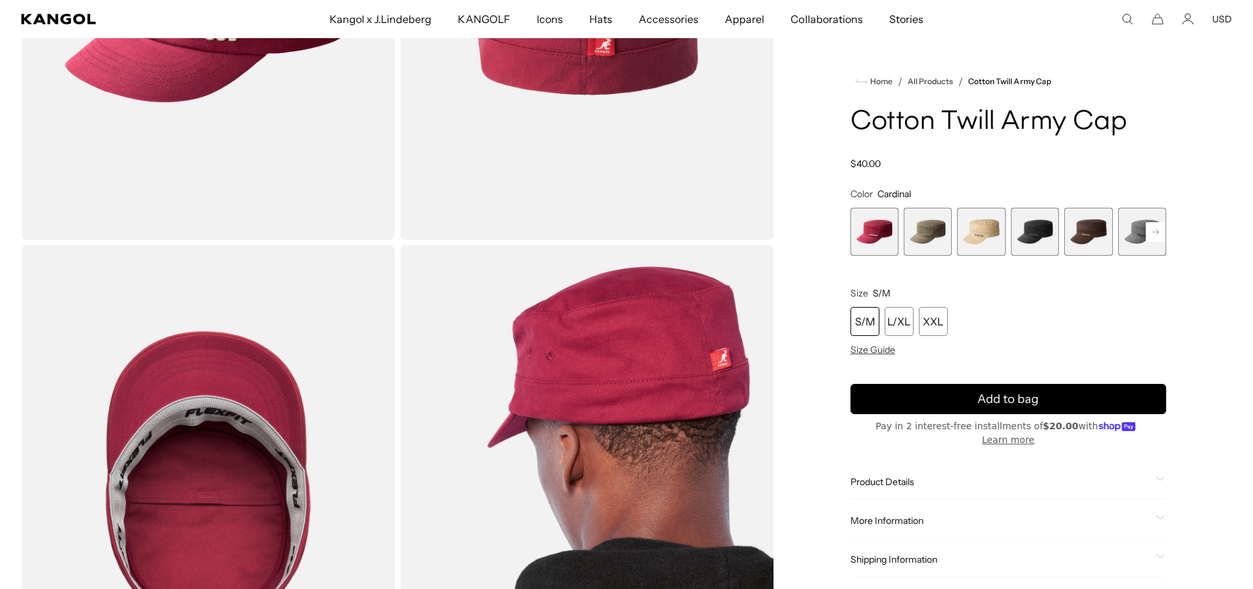
scroll to position [320, 0]
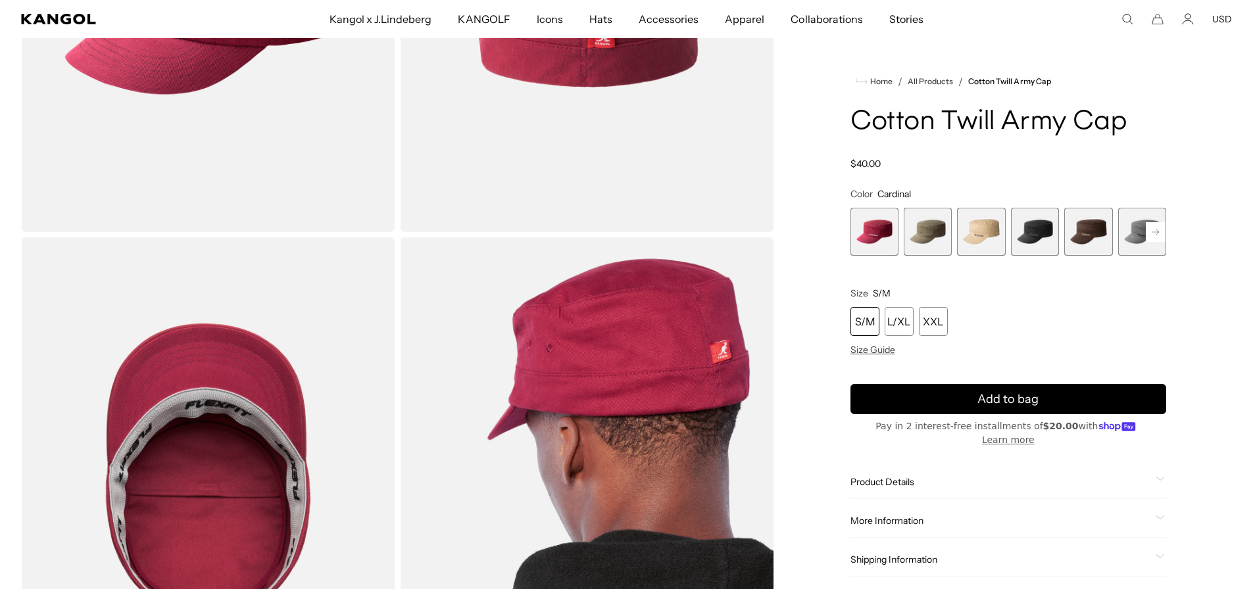
click at [917, 476] on span "Product Details" at bounding box center [1000, 482] width 300 height 12
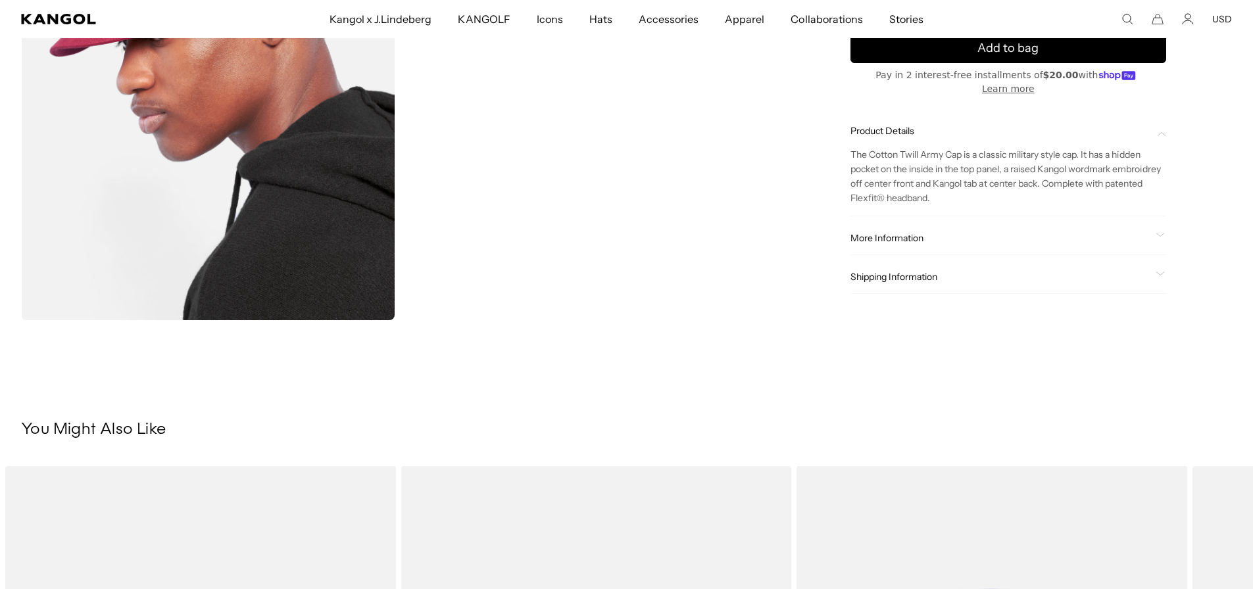
scroll to position [1034, 0]
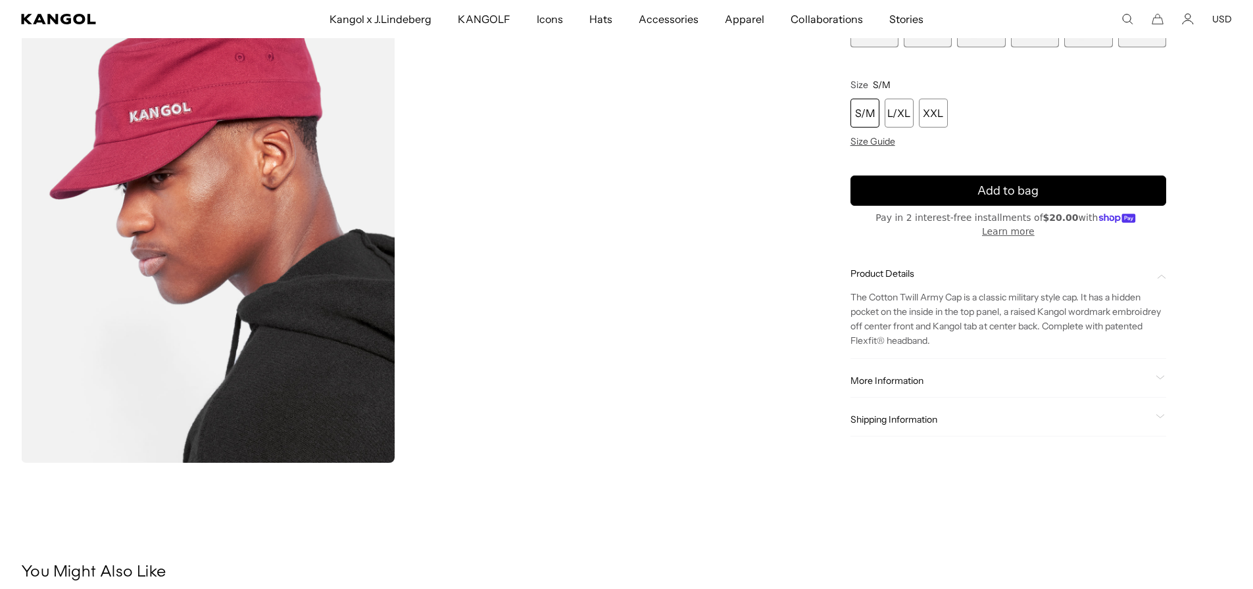
click at [931, 385] on span "More Information" at bounding box center [1000, 381] width 300 height 12
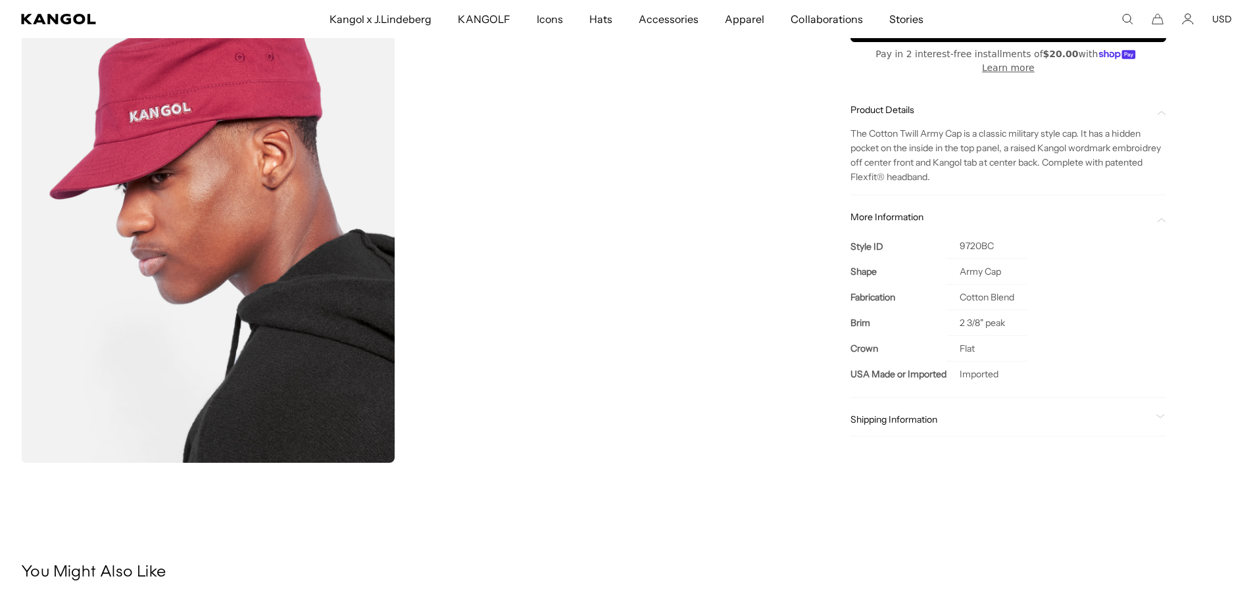
scroll to position [0, 271]
click at [929, 423] on span "Shipping Information" at bounding box center [1000, 420] width 300 height 12
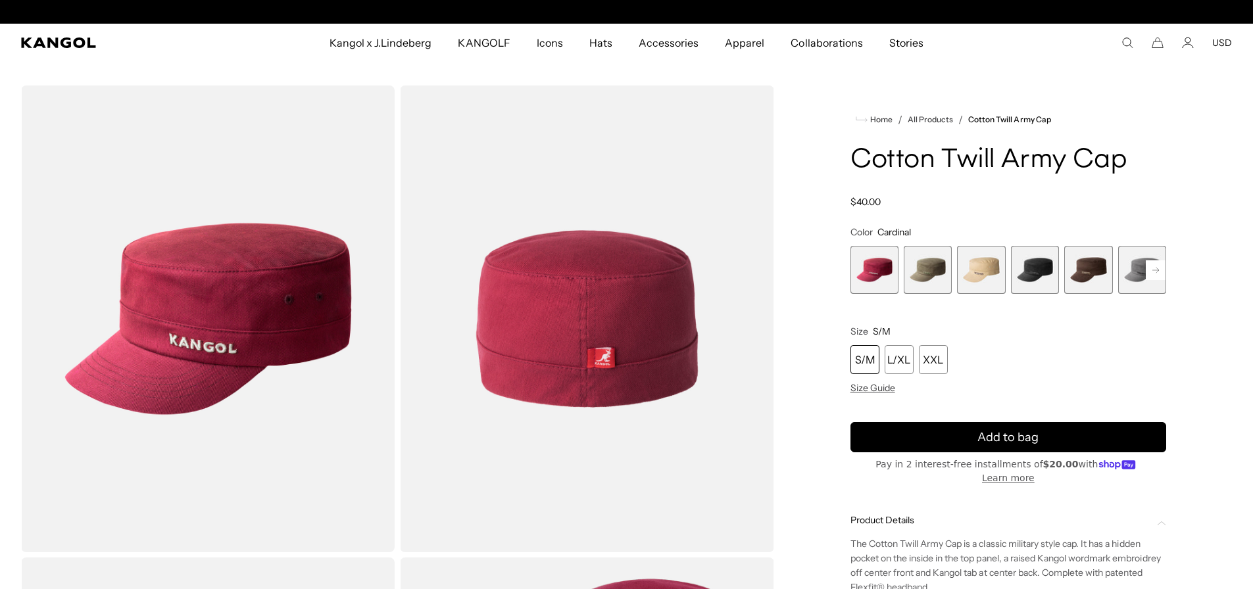
click at [914, 264] on span "2 of 9" at bounding box center [927, 270] width 48 height 48
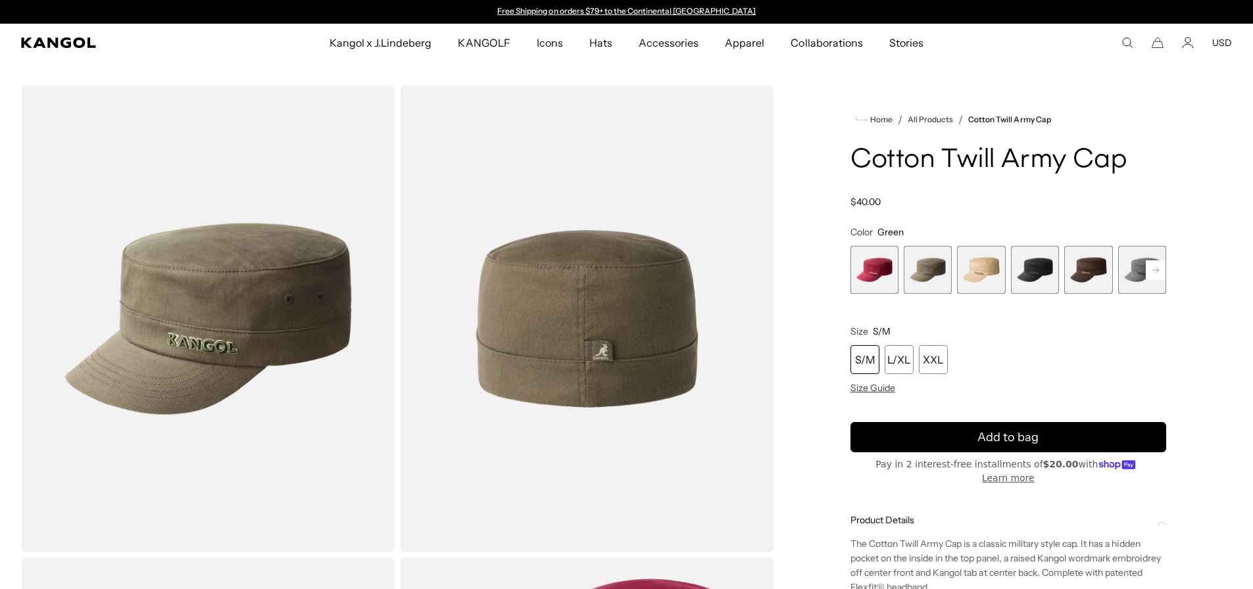
click at [1153, 274] on rect at bounding box center [1155, 270] width 20 height 20
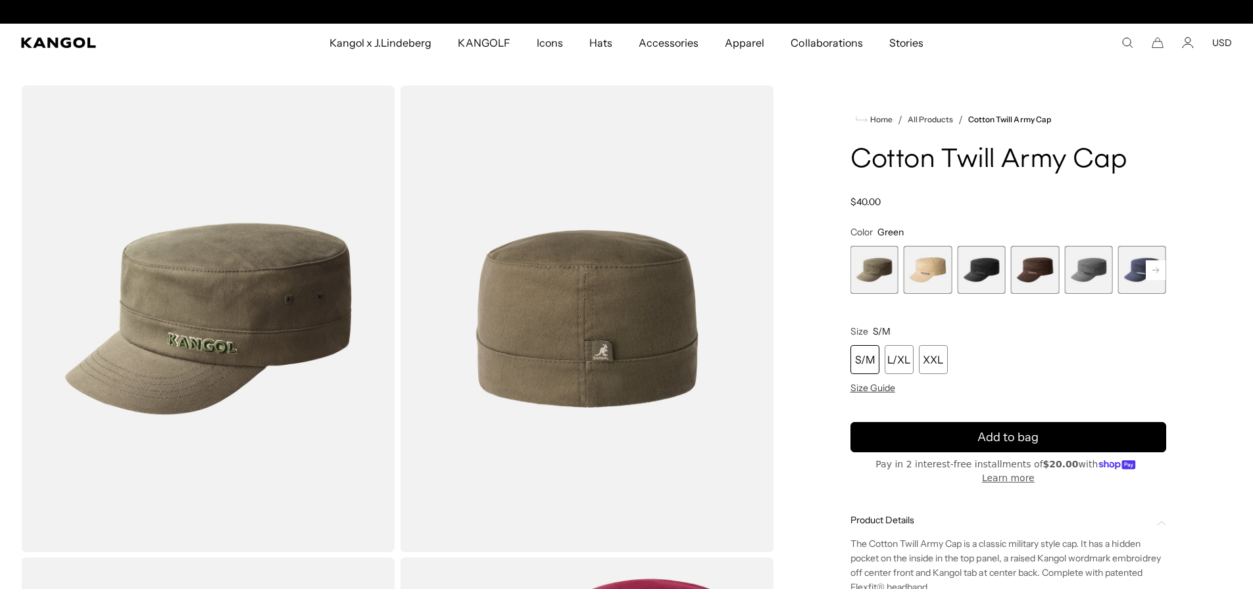
scroll to position [0, 271]
click at [1153, 274] on rect at bounding box center [1155, 270] width 20 height 20
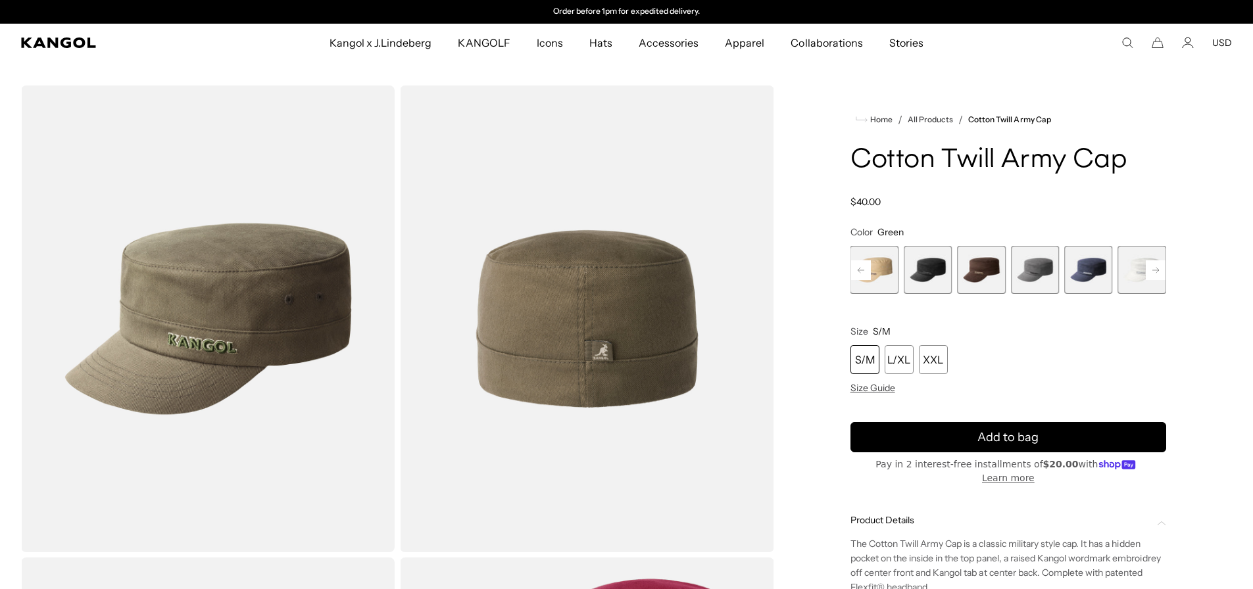
click at [1153, 274] on rect at bounding box center [1155, 270] width 20 height 20
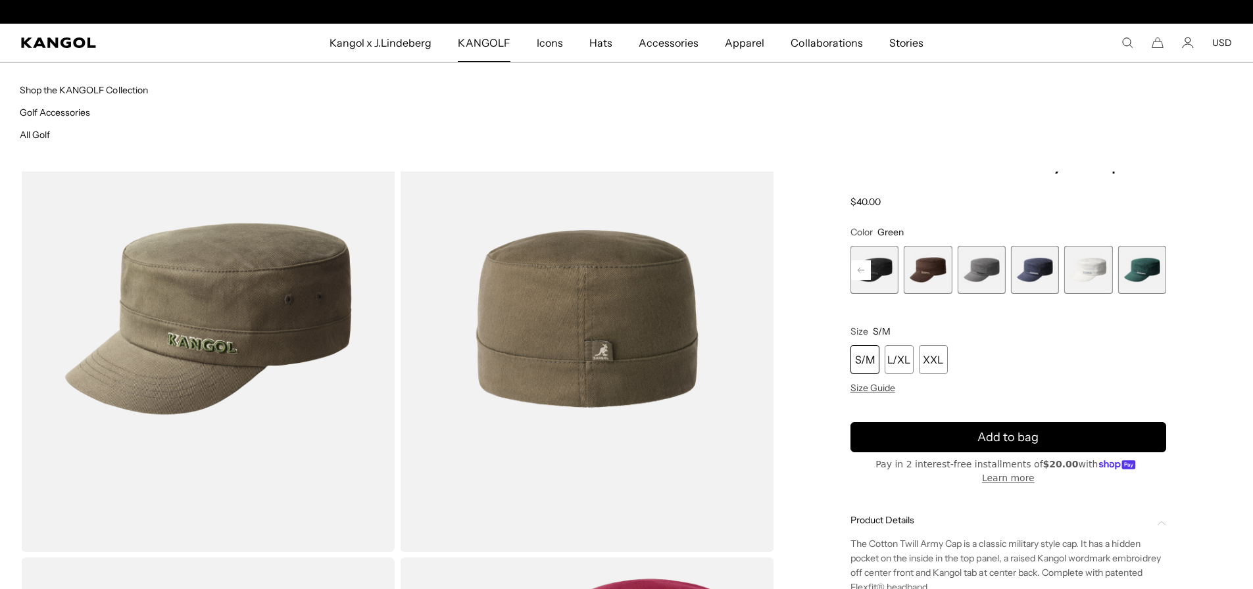
scroll to position [0, 0]
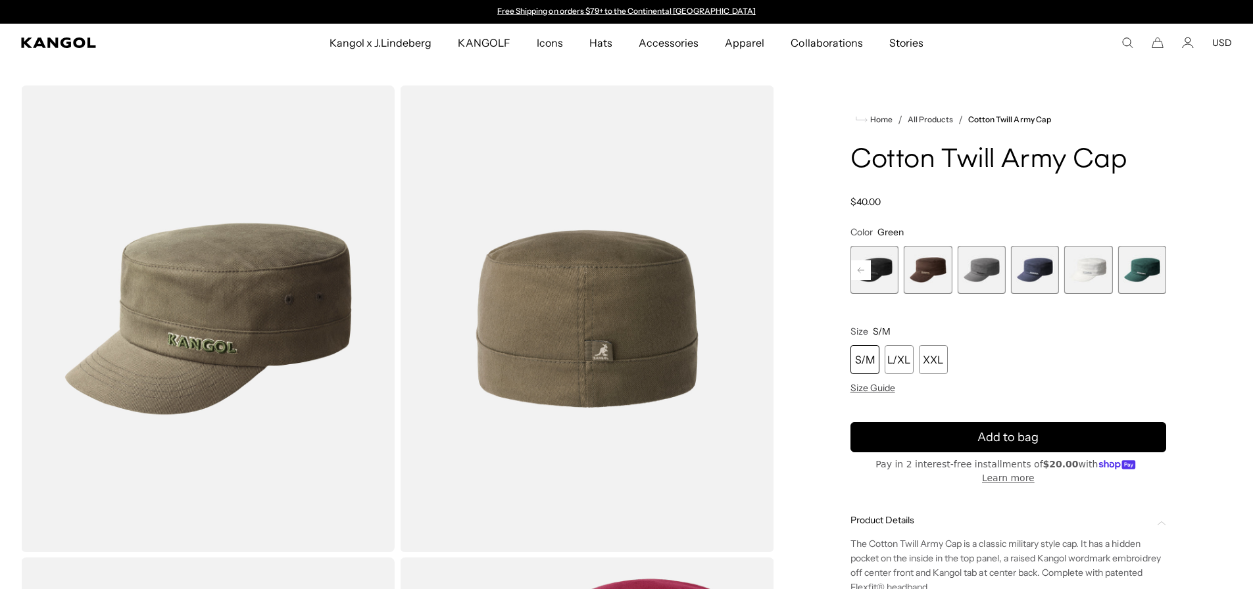
click at [1023, 268] on span "7 of 9" at bounding box center [1035, 270] width 48 height 48
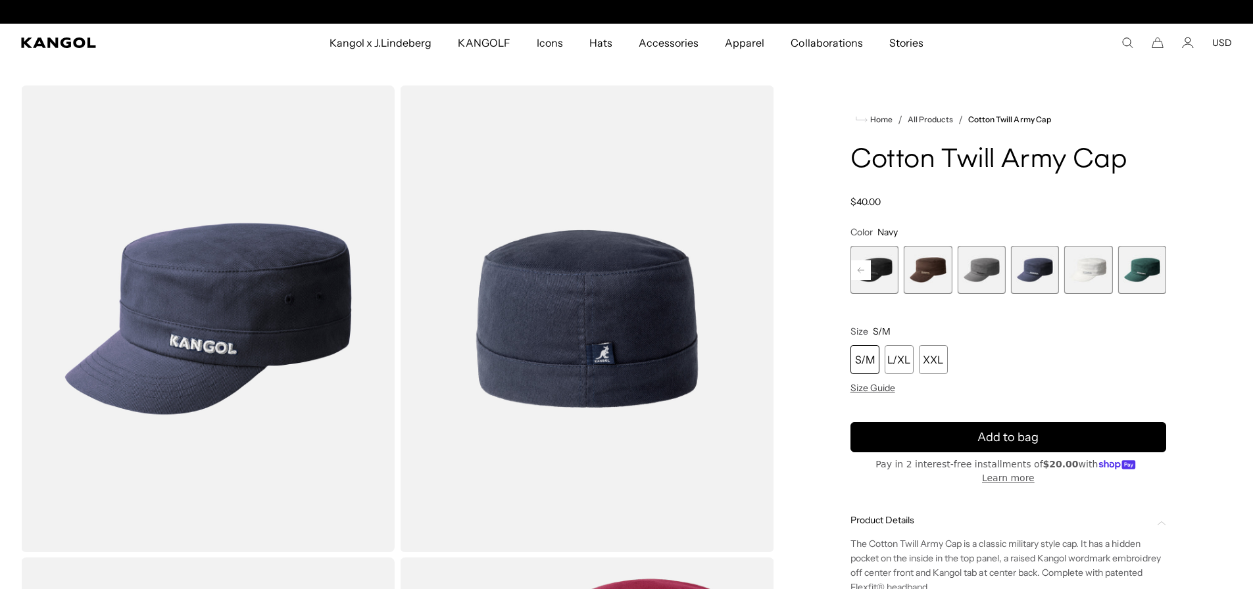
scroll to position [0, 271]
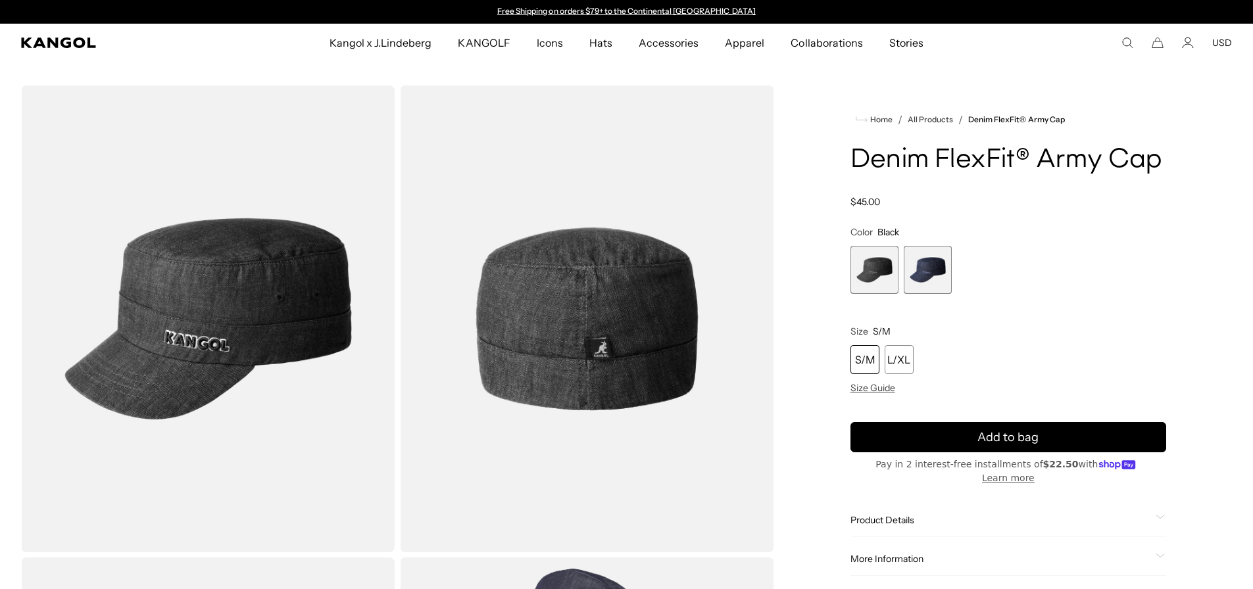
click at [934, 277] on span "2 of 2" at bounding box center [927, 270] width 48 height 48
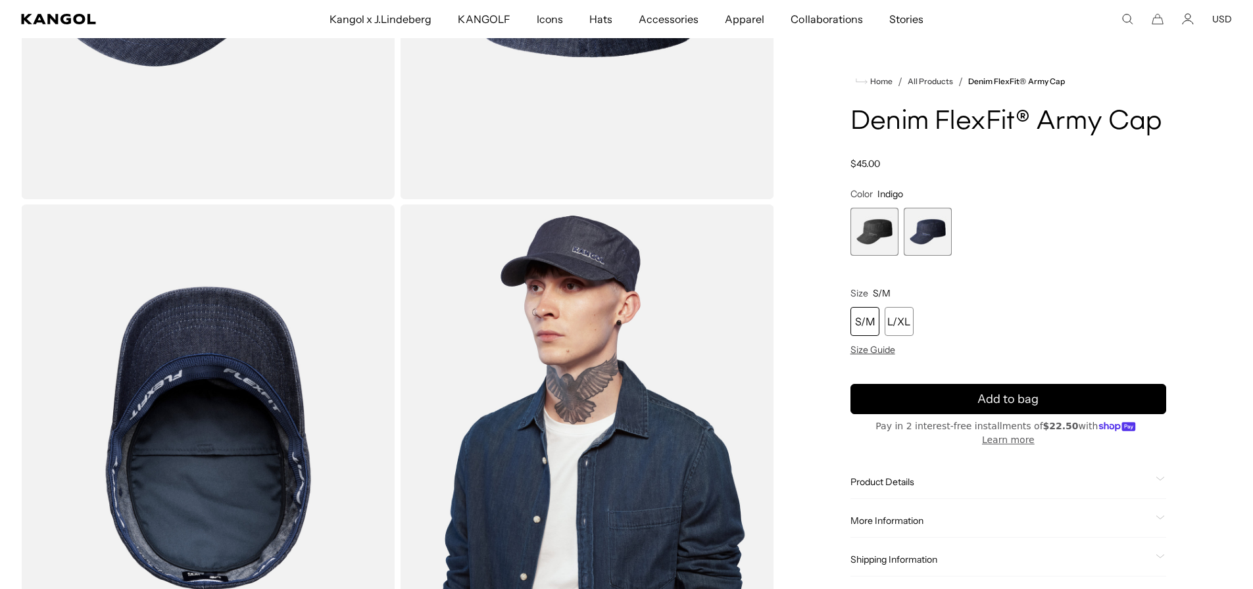
scroll to position [452, 0]
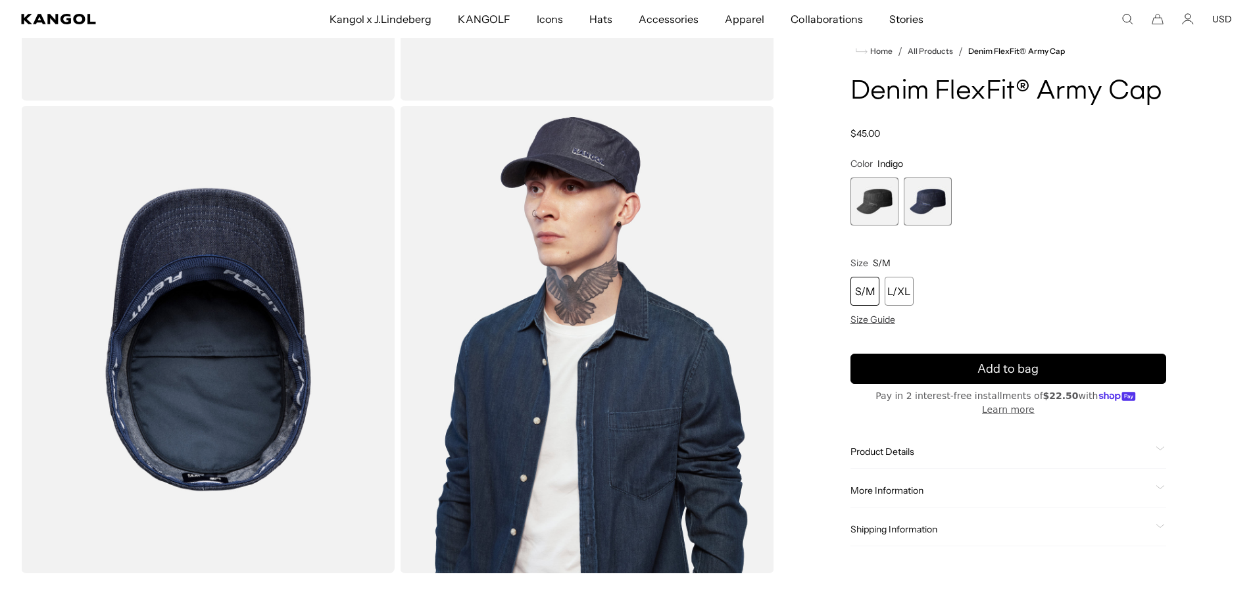
click at [885, 458] on div "Product Details The Denim FlexFit ® Army Cap is a classic military style cap in…" at bounding box center [1008, 453] width 316 height 34
click at [1161, 451] on span at bounding box center [1160, 452] width 11 height 11
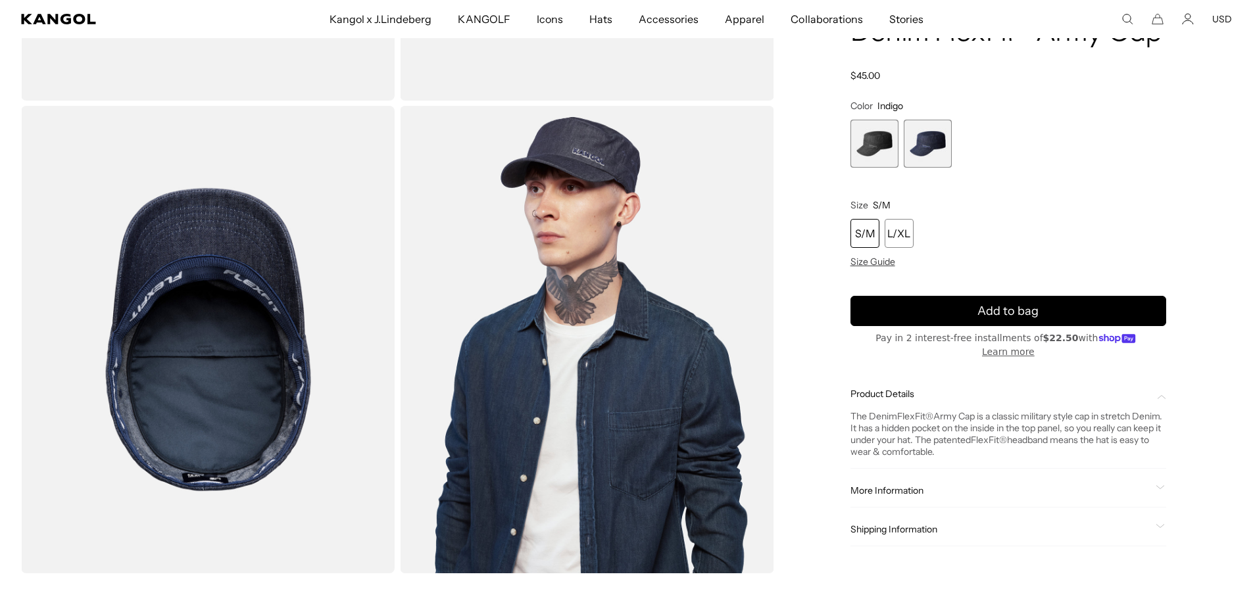
click at [1160, 491] on span at bounding box center [1160, 491] width 11 height 11
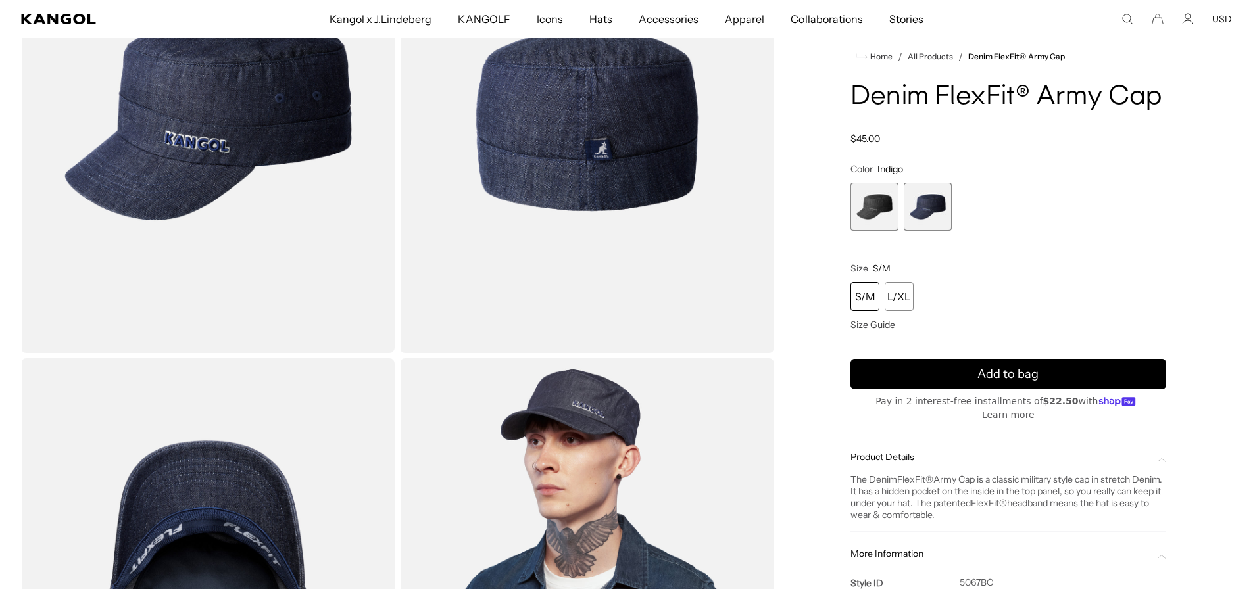
scroll to position [0, 0]
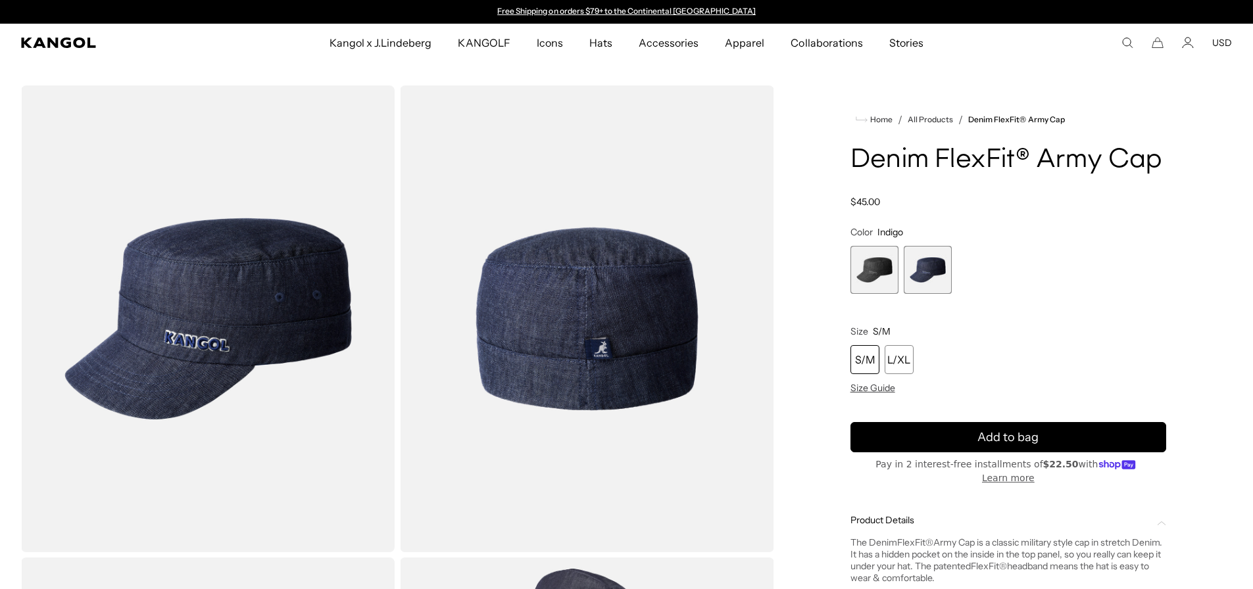
click at [919, 252] on span "2 of 2" at bounding box center [927, 270] width 48 height 48
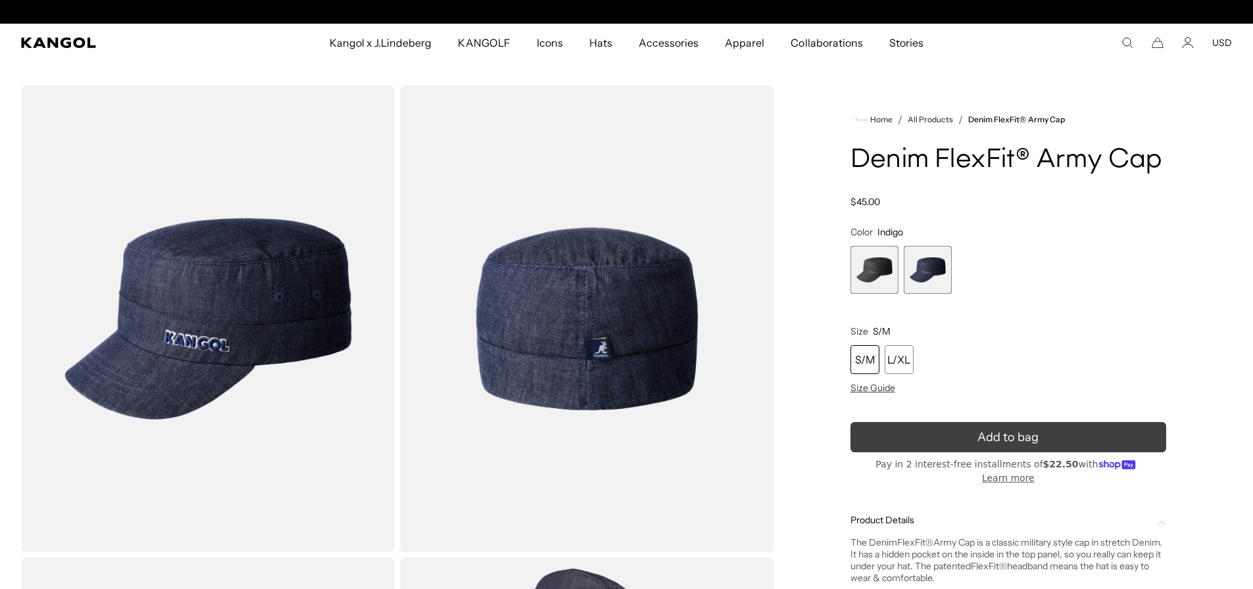
scroll to position [0, 271]
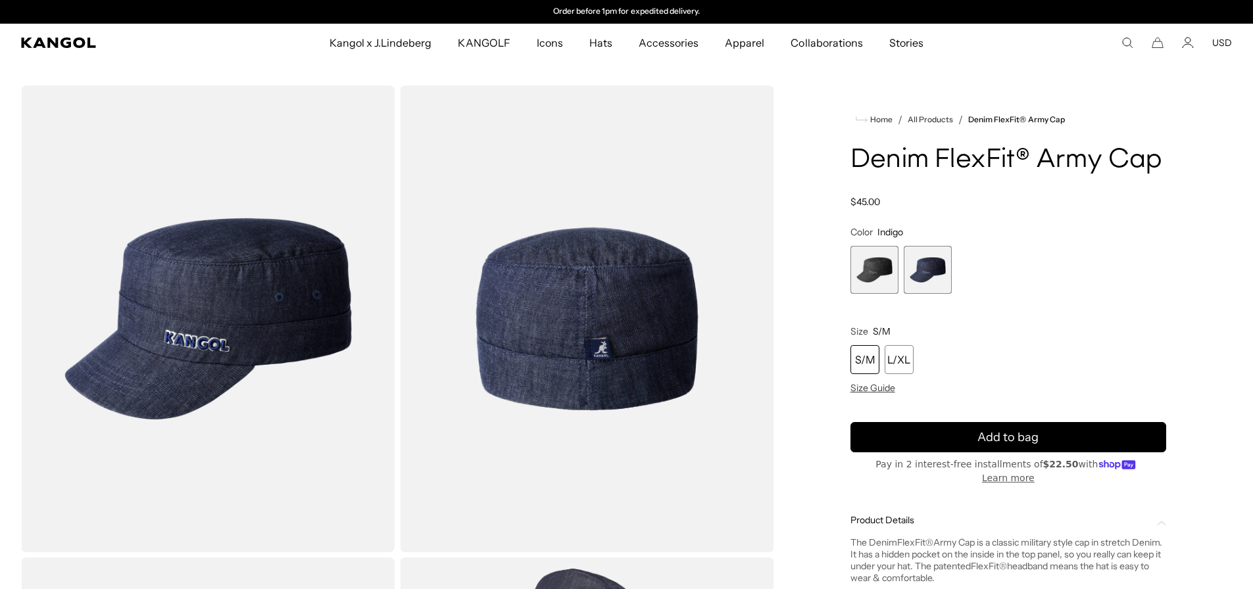
click at [876, 284] on span "1 of 2" at bounding box center [874, 270] width 48 height 48
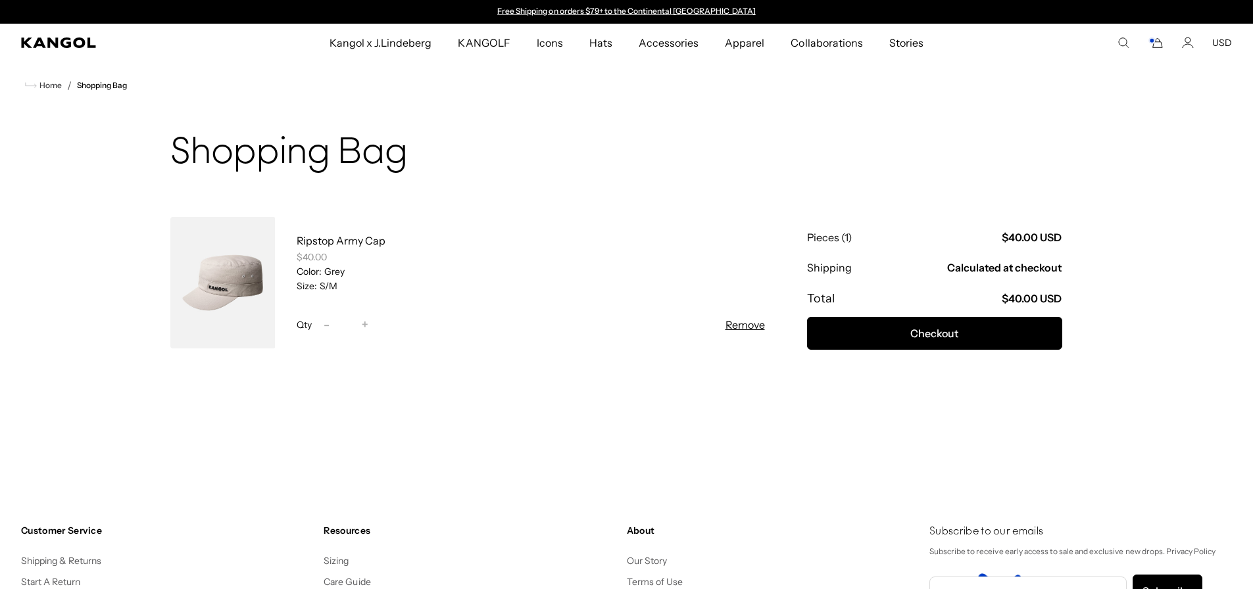
click at [325, 326] on span "-" at bounding box center [327, 325] width 6 height 18
type input "*"
